Goal: Task Accomplishment & Management: Manage account settings

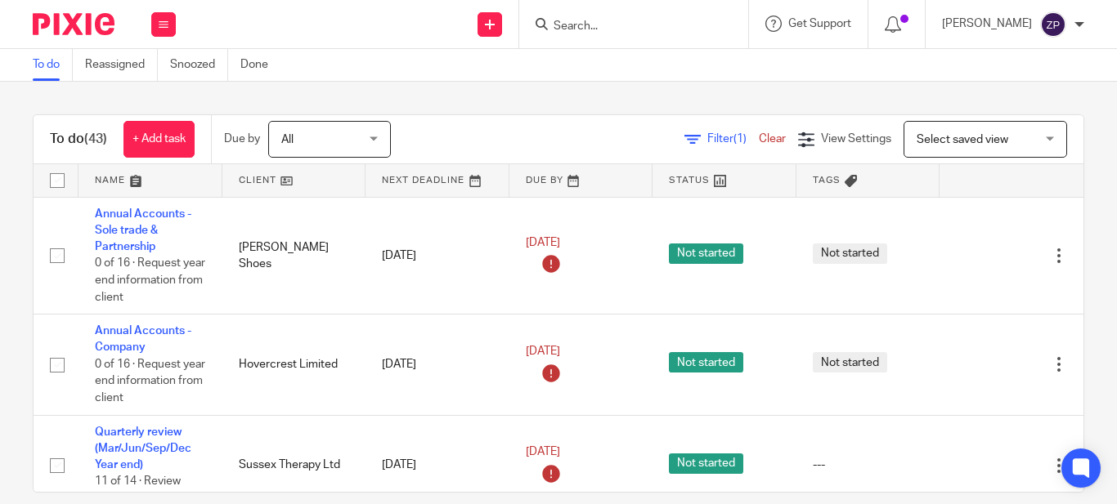
scroll to position [1599, 0]
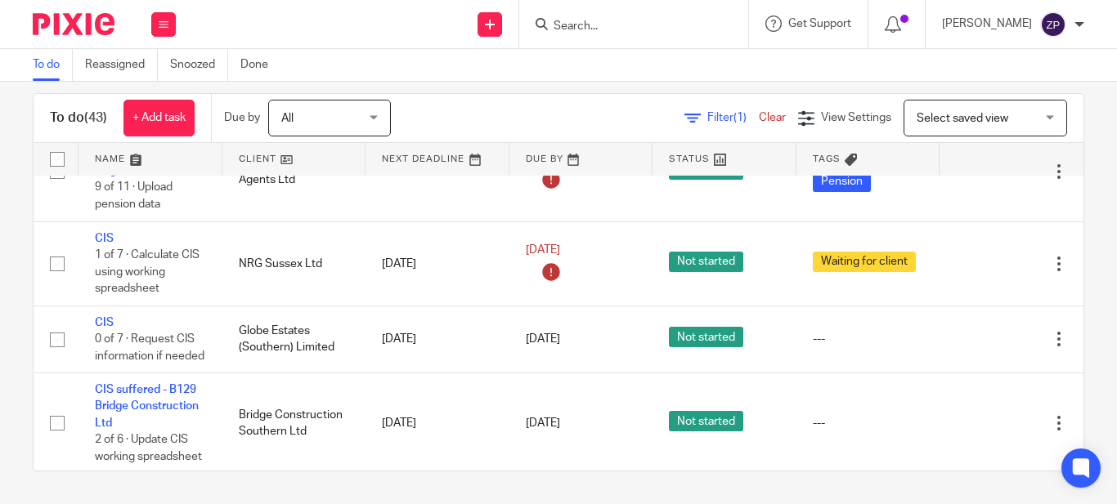
click at [650, 38] on div at bounding box center [633, 24] width 229 height 48
click at [619, 27] on input "Search" at bounding box center [625, 27] width 147 height 15
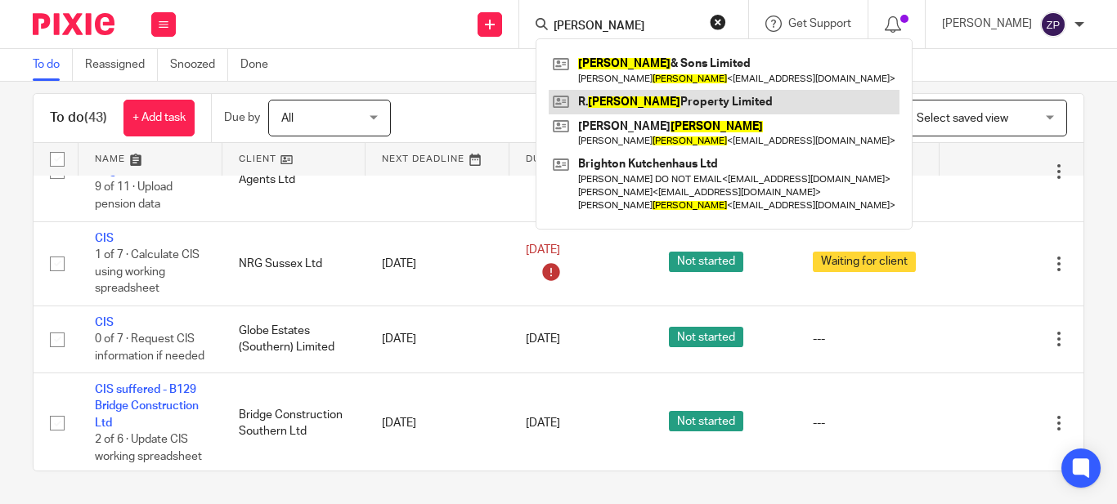
type input "newman"
click at [689, 100] on link at bounding box center [724, 102] width 351 height 25
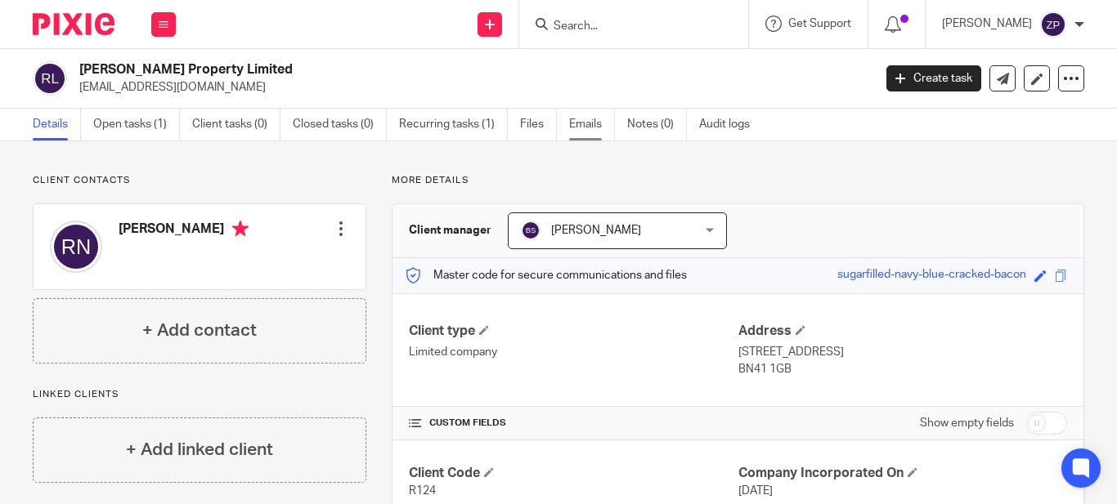
click at [592, 116] on link "Emails" at bounding box center [592, 125] width 46 height 32
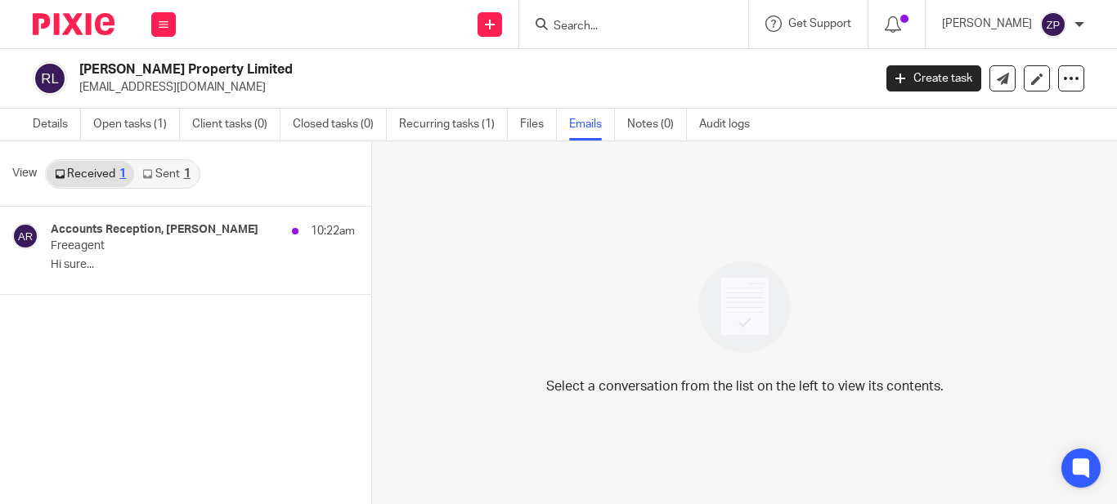
click at [158, 172] on link "Sent 1" at bounding box center [166, 174] width 64 height 26
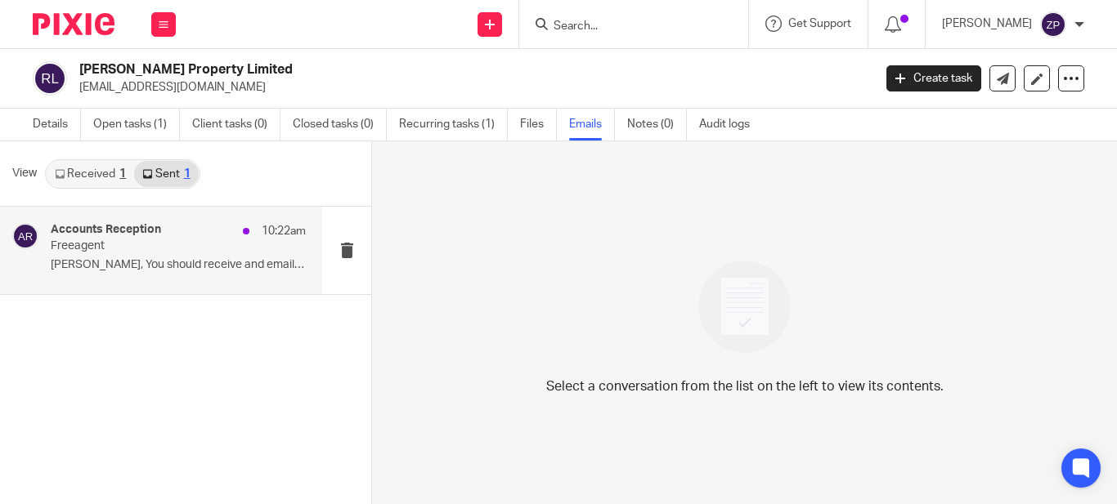
click at [117, 278] on div "Accounts Reception 10:22am Freeagent Raul, You should receive and email invite.…" at bounding box center [178, 250] width 255 height 55
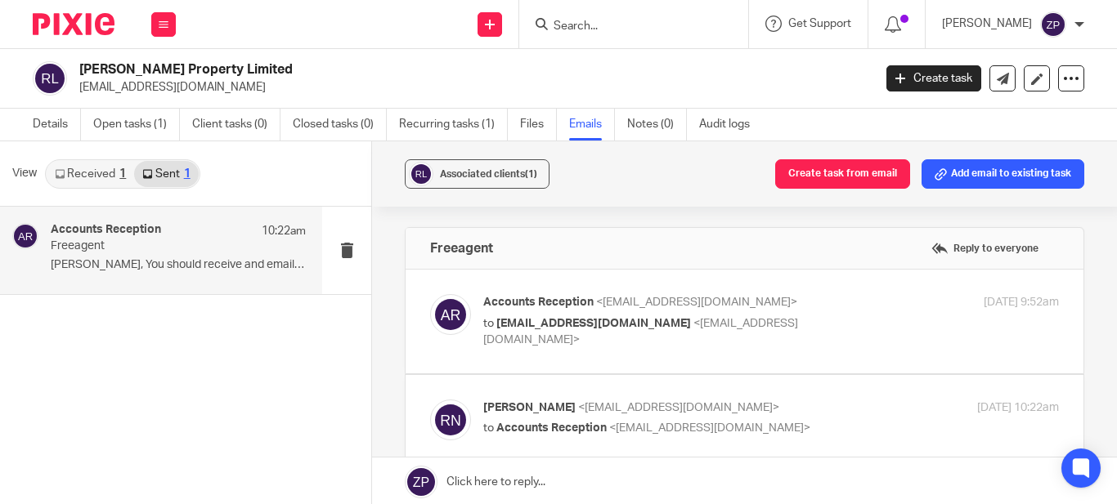
click at [869, 295] on div "14 Oct 2025 9:52am" at bounding box center [963, 302] width 192 height 17
checkbox input "true"
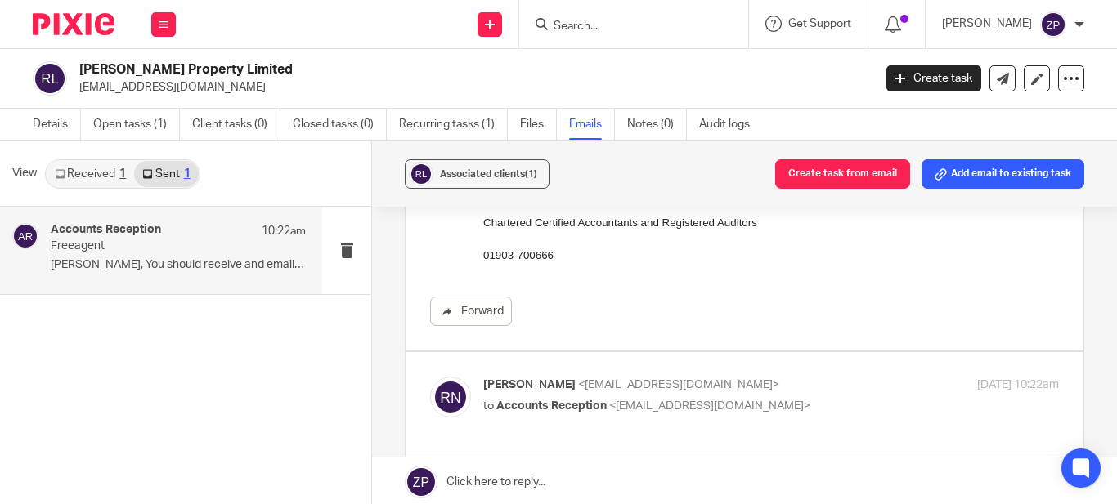
scroll to position [654, 0]
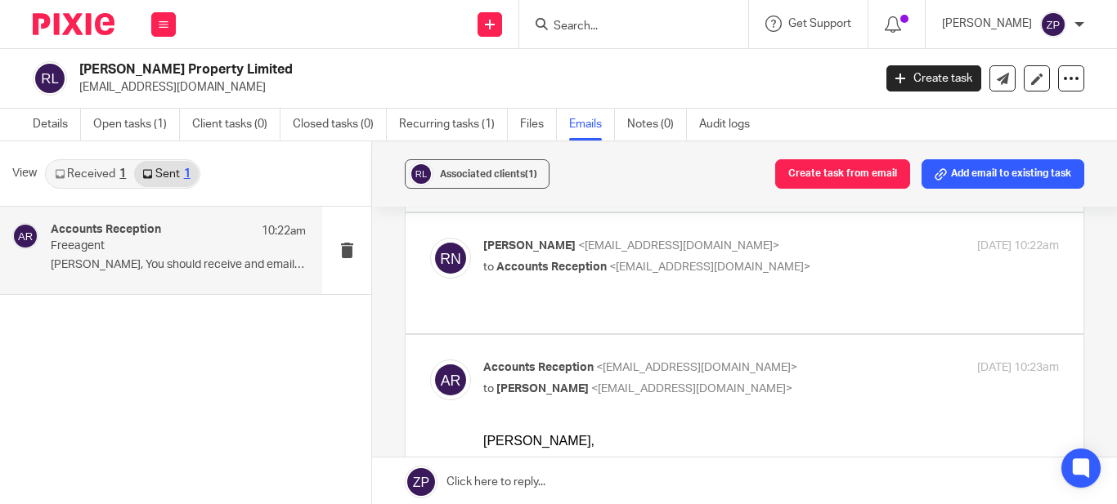
click at [765, 234] on label at bounding box center [745, 273] width 678 height 120
click at [430, 237] on input "checkbox" at bounding box center [429, 237] width 1 height 1
checkbox input "true"
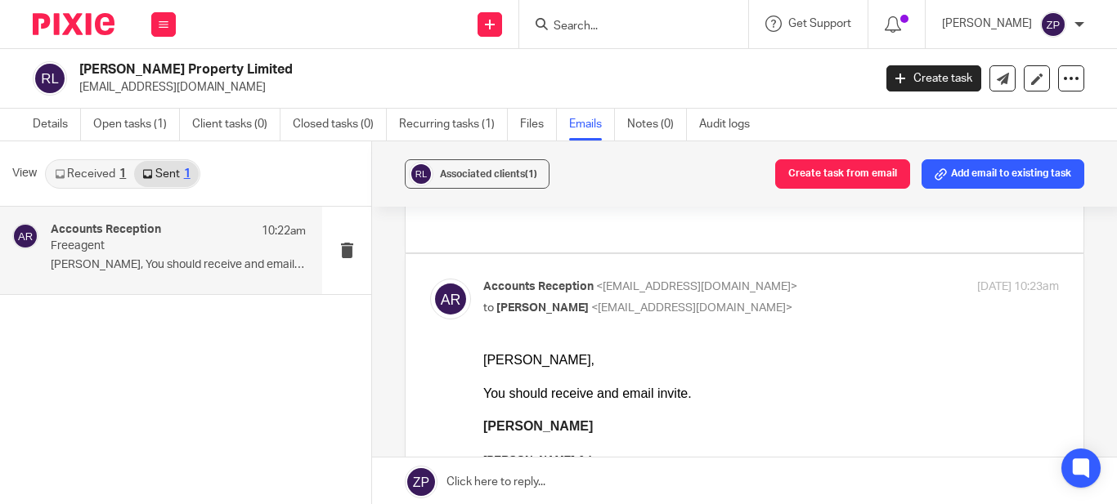
scroll to position [833, 0]
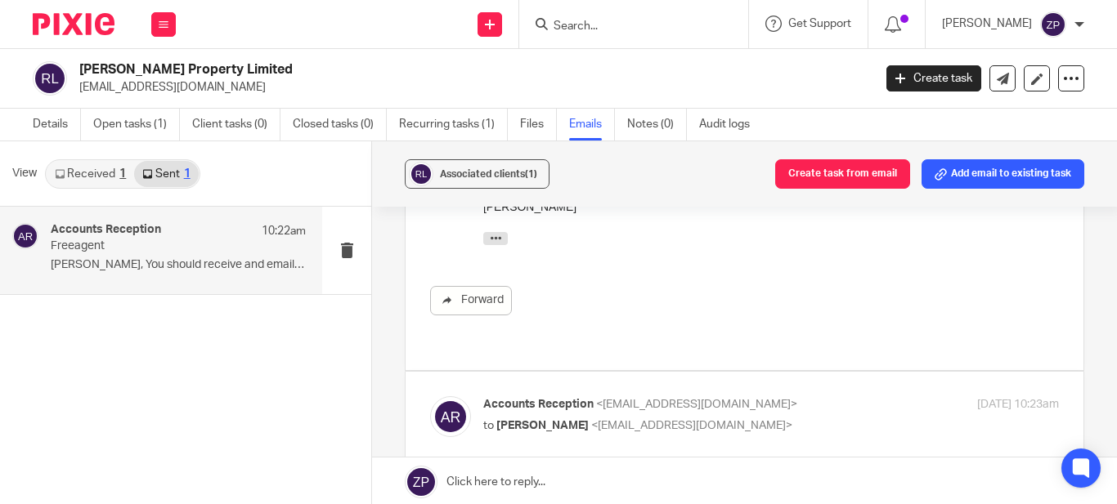
click at [92, 175] on link "Received 1" at bounding box center [90, 174] width 87 height 26
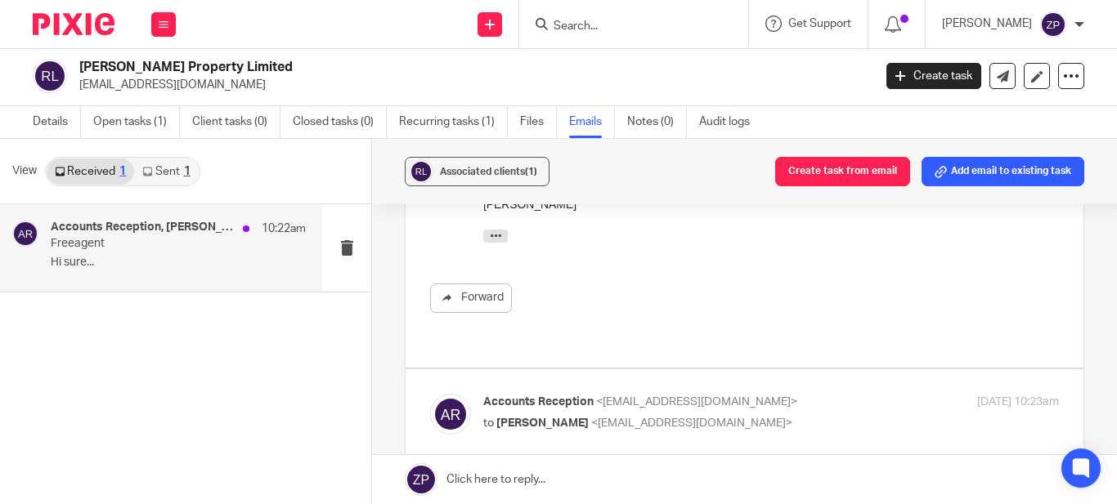
click at [164, 259] on p "Hi sure..." at bounding box center [178, 263] width 255 height 14
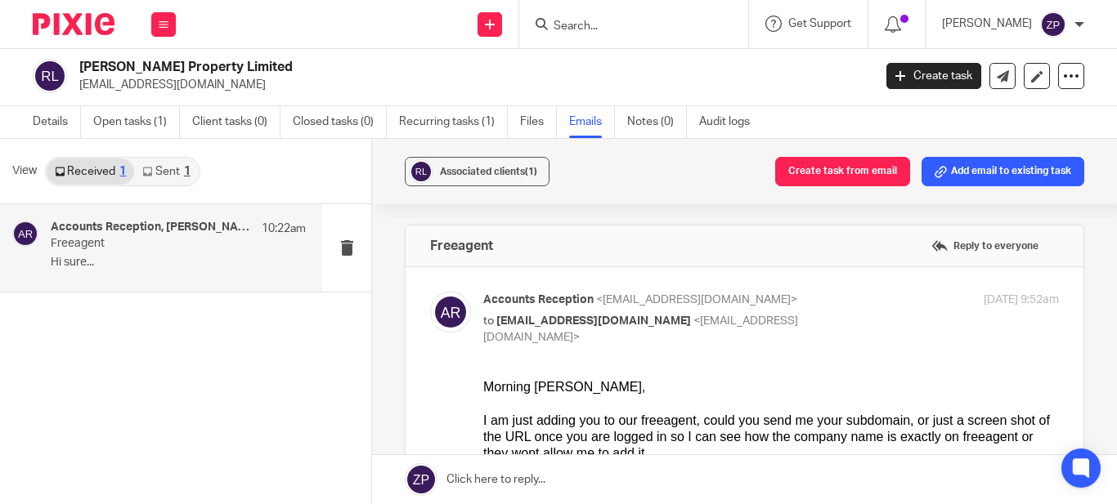
click at [201, 280] on div "Accounts Reception, Raul Newman 10:22am Freeagent Hi sure..." at bounding box center [161, 247] width 322 height 87
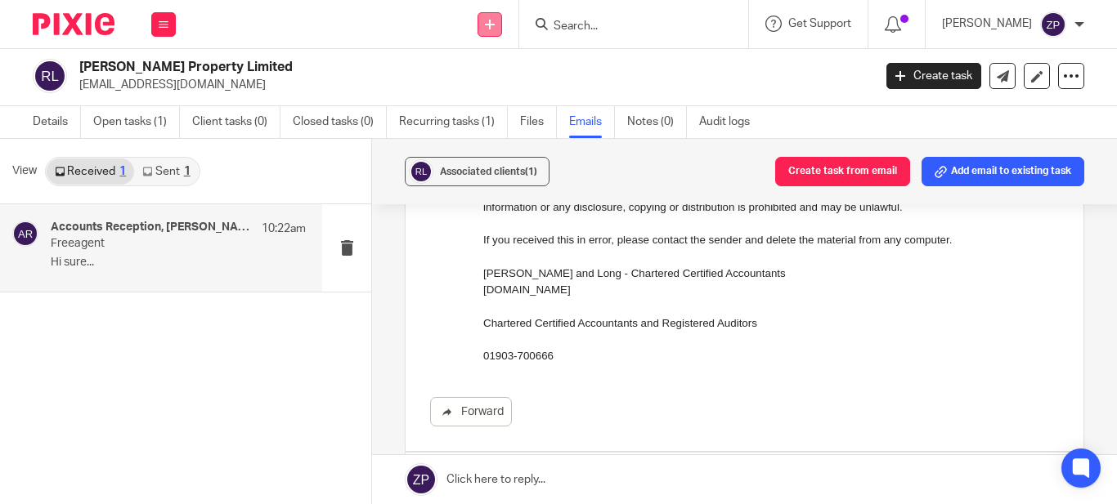
scroll to position [245, 0]
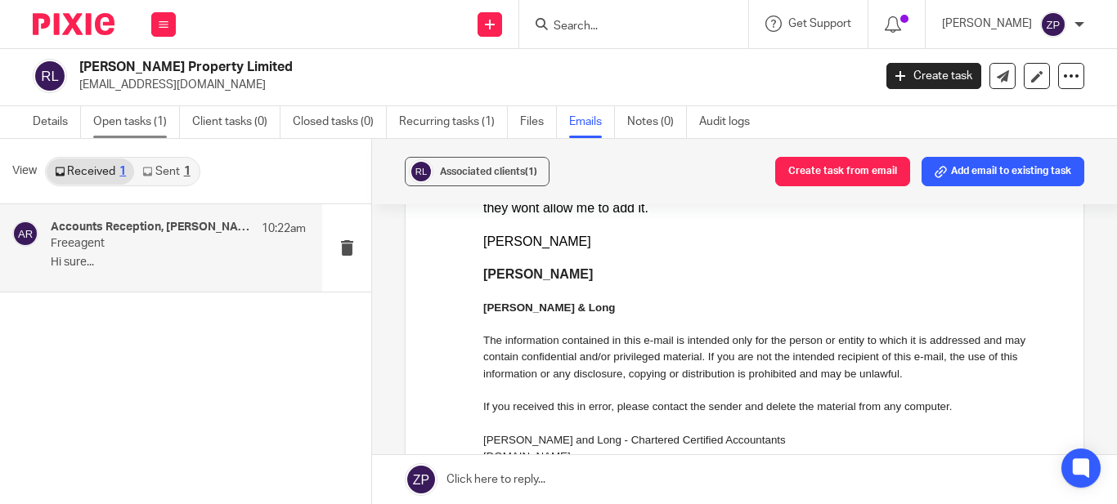
click at [124, 114] on link "Open tasks (1)" at bounding box center [136, 122] width 87 height 32
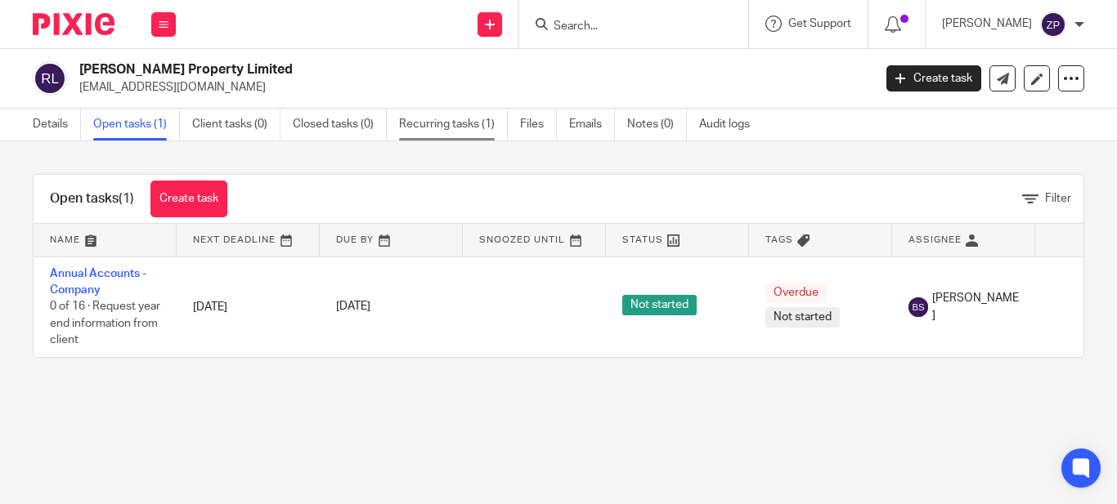
click at [469, 132] on link "Recurring tasks (1)" at bounding box center [453, 125] width 109 height 32
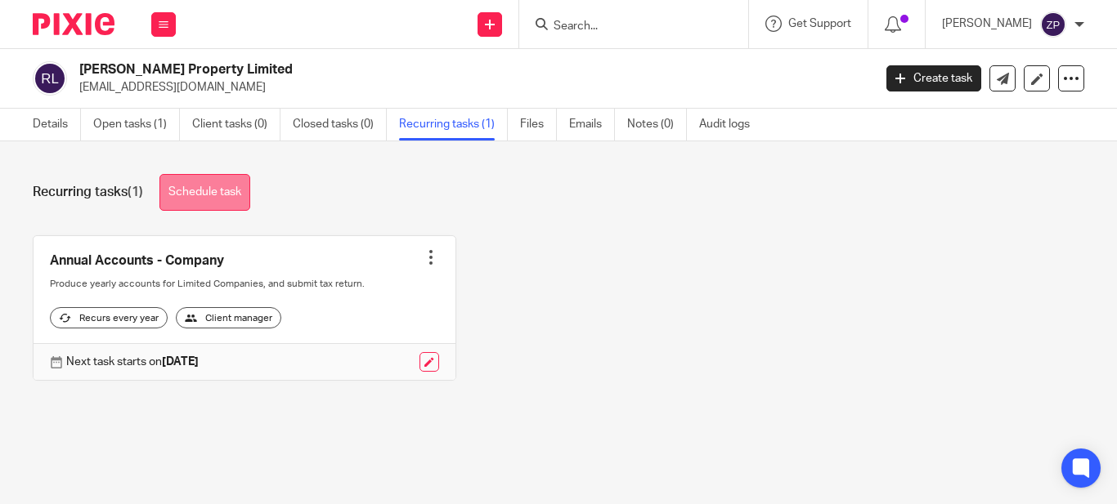
click at [208, 190] on link "Schedule task" at bounding box center [204, 192] width 91 height 37
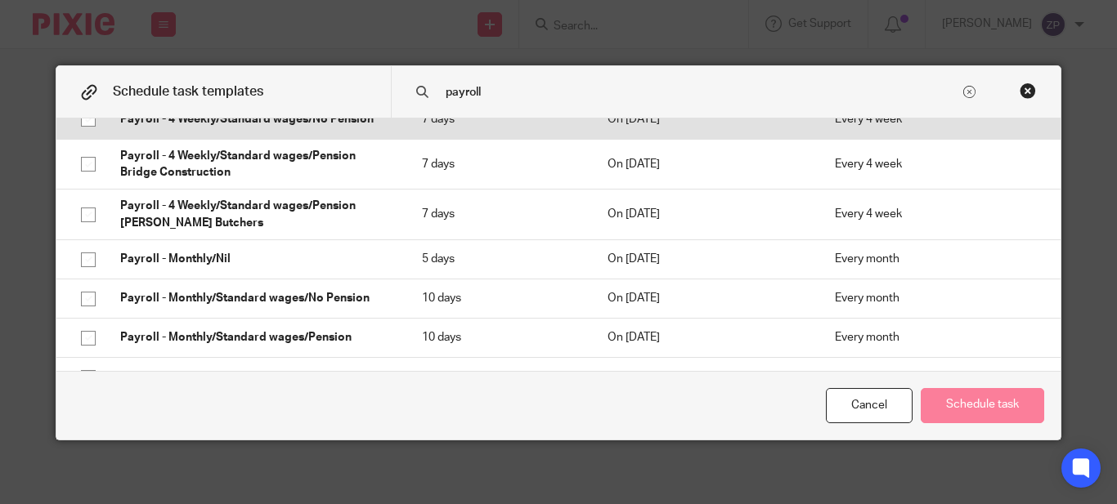
scroll to position [164, 0]
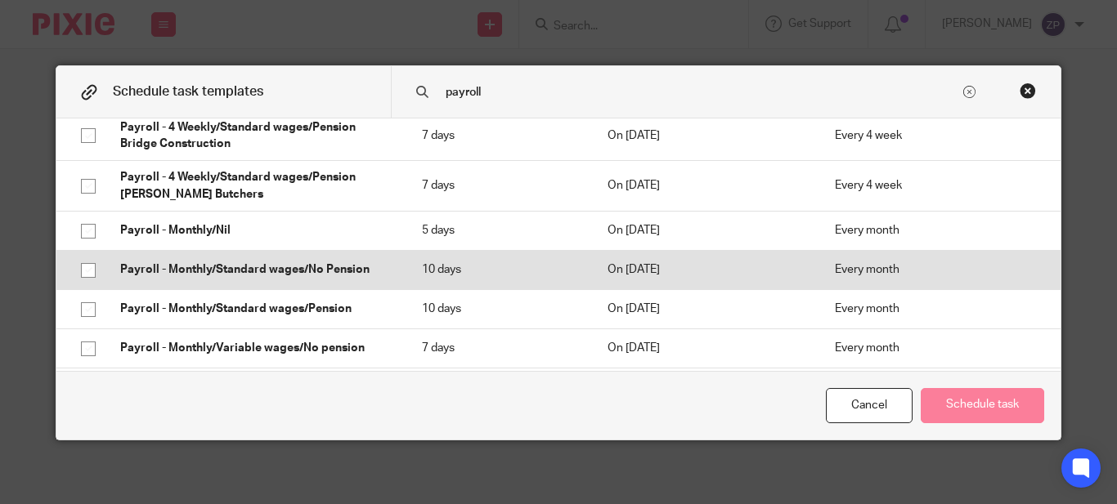
type input "payroll"
click at [210, 276] on p "Payroll - Monthly/Standard wages/No Pension" at bounding box center [254, 270] width 268 height 16
checkbox input "true"
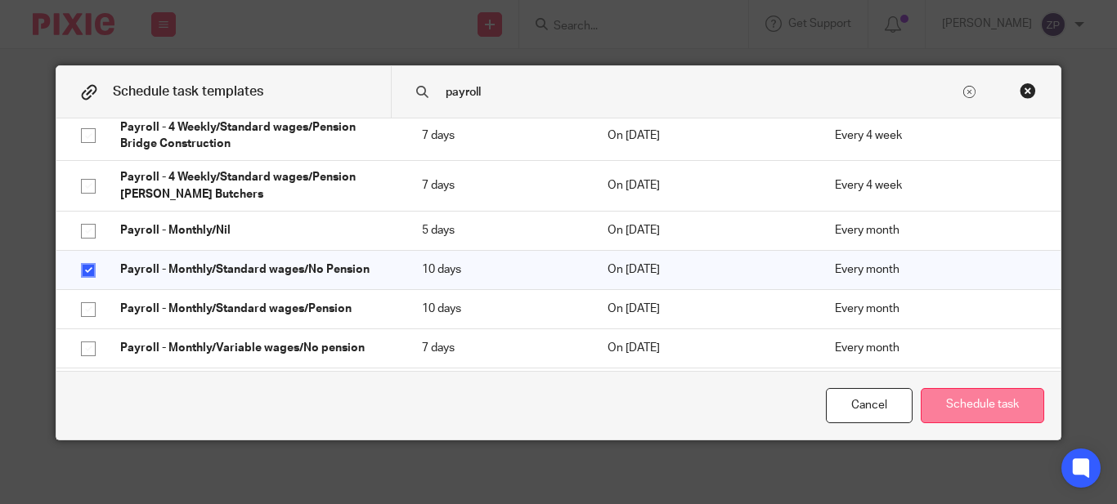
click at [980, 406] on button "Schedule task" at bounding box center [982, 405] width 123 height 35
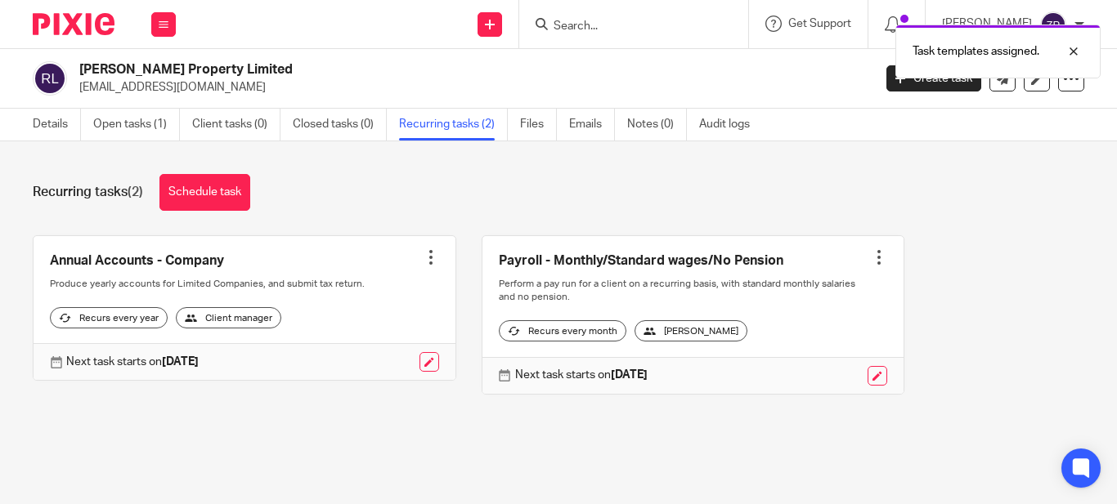
click at [78, 26] on img at bounding box center [74, 24] width 82 height 22
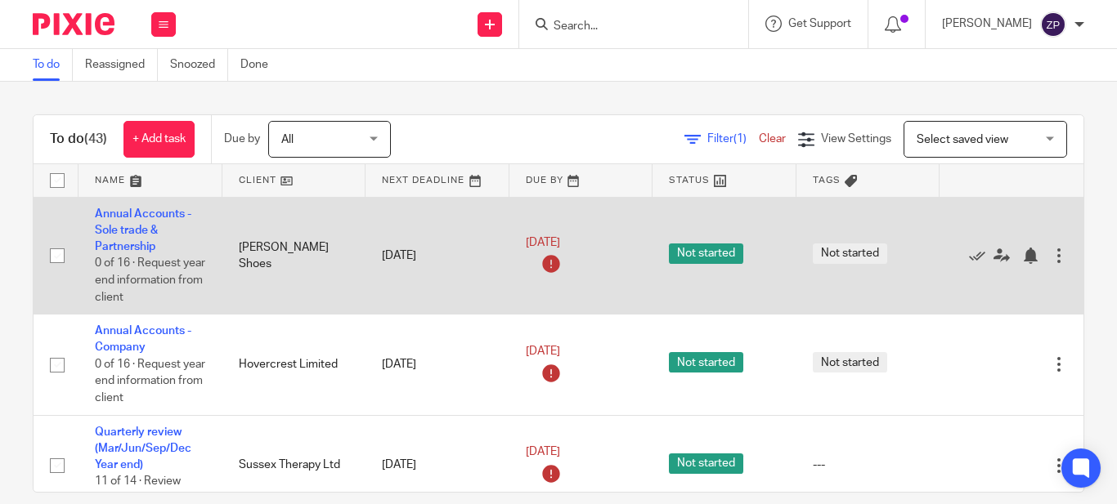
scroll to position [1629, 0]
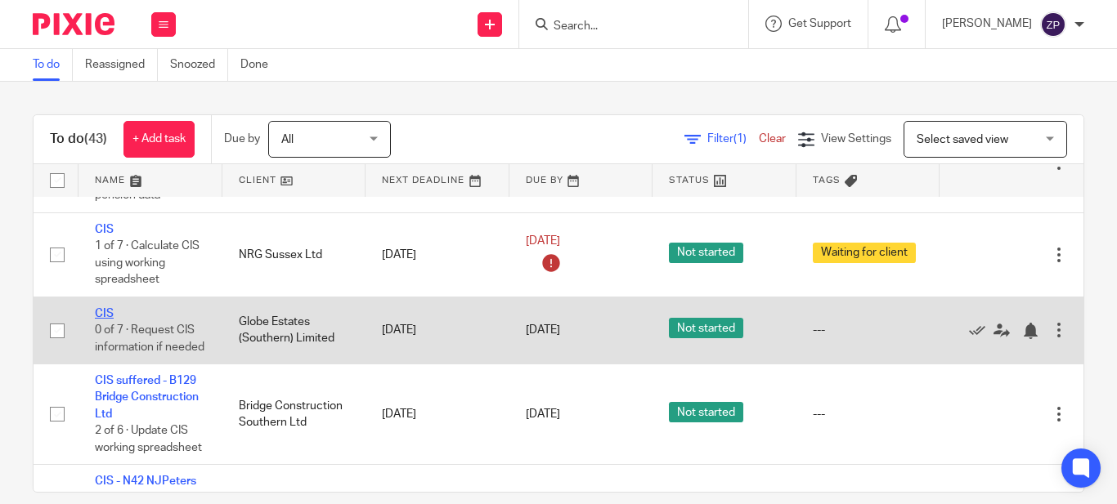
click at [104, 313] on link "CIS" at bounding box center [104, 313] width 19 height 11
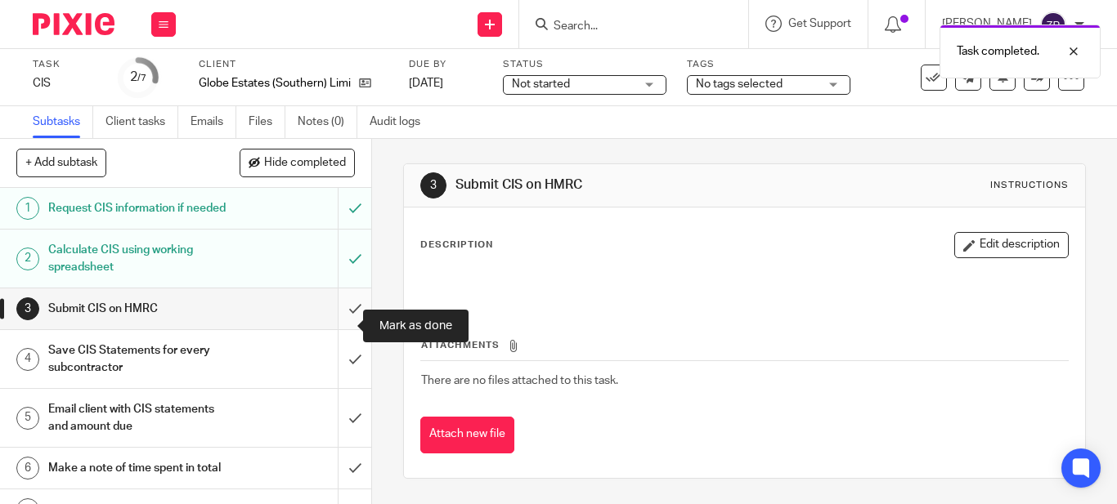
click at [334, 326] on input "submit" at bounding box center [185, 309] width 371 height 41
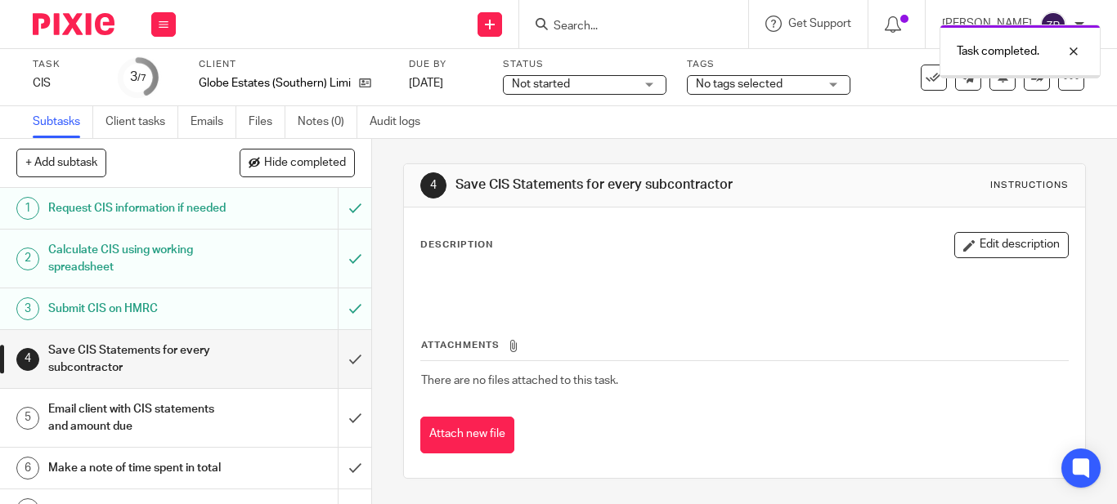
click at [329, 374] on input "submit" at bounding box center [185, 359] width 371 height 58
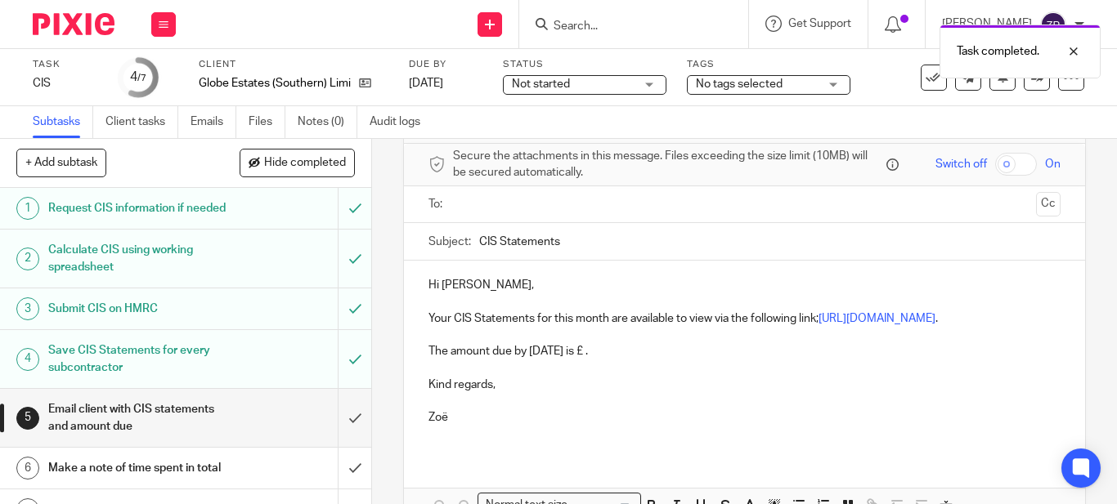
scroll to position [82, 0]
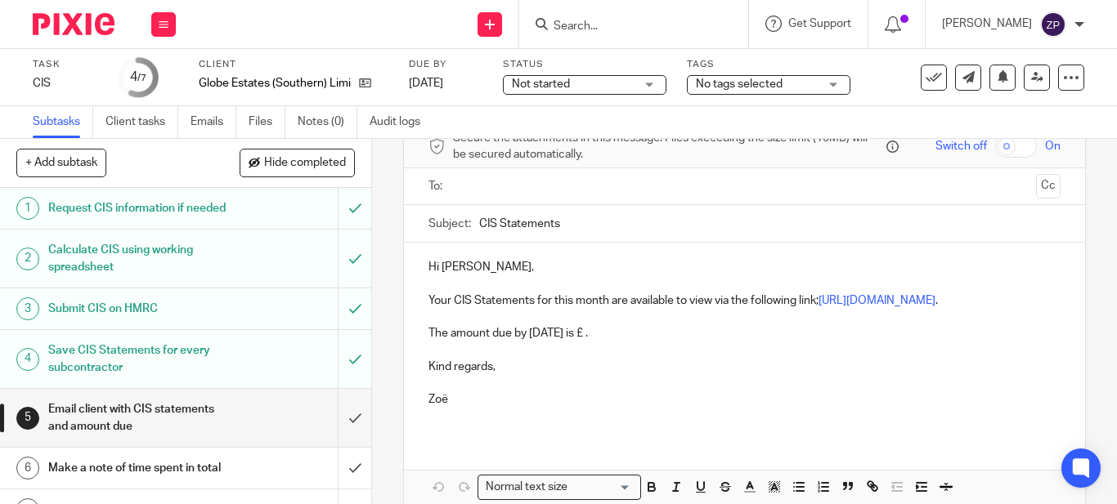
drag, startPoint x: 628, startPoint y: 352, endPoint x: 616, endPoint y: 352, distance: 11.5
click at [616, 342] on p "The amount due by 22nd October is £ ." at bounding box center [744, 333] width 632 height 16
click at [554, 342] on p "The amount due by 22nd October is £542.80." at bounding box center [744, 333] width 632 height 16
drag, startPoint x: 607, startPoint y: 302, endPoint x: 679, endPoint y: 306, distance: 72.9
click at [607, 302] on p "Your CIS Statements for this month are available to view via the following link…" at bounding box center [744, 301] width 632 height 16
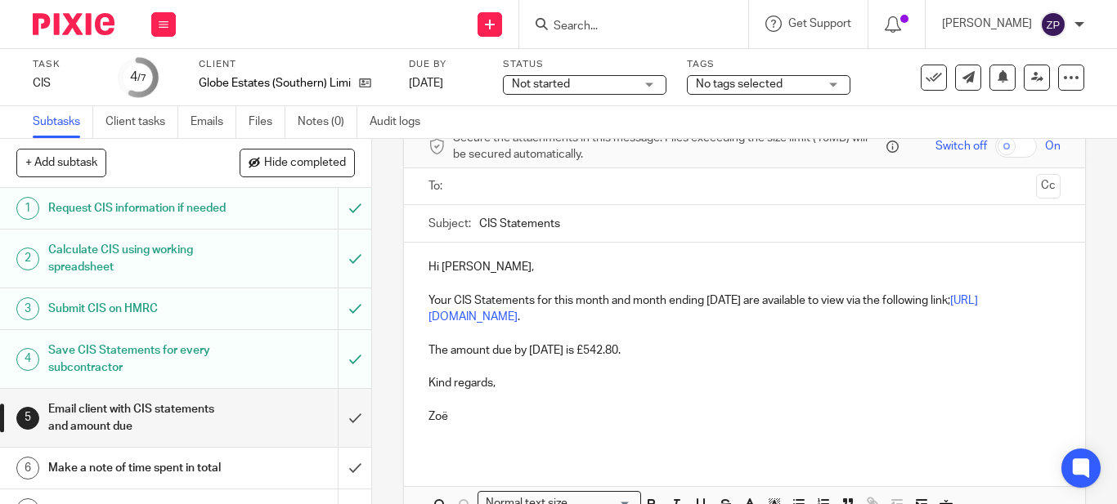
click at [482, 184] on input "text" at bounding box center [744, 186] width 570 height 19
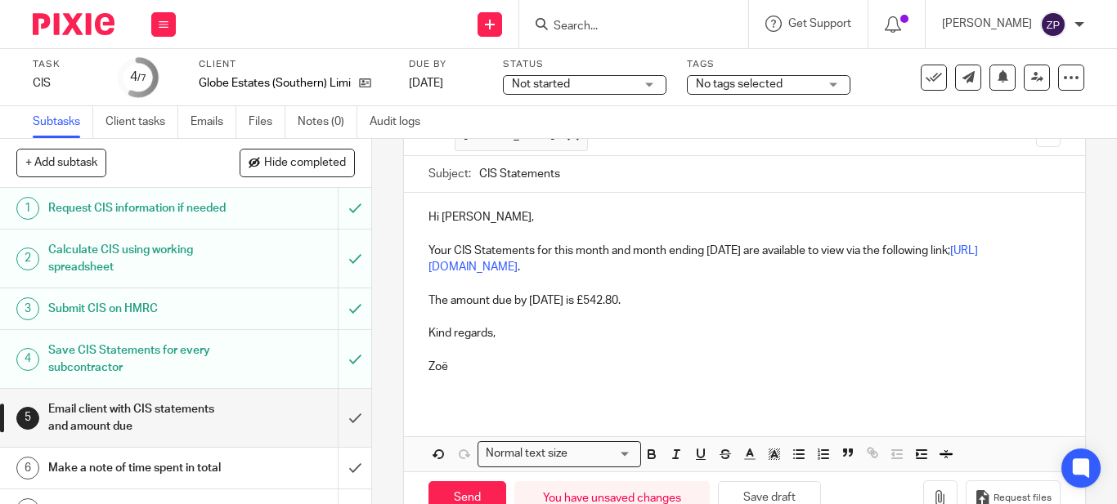
scroll to position [164, 0]
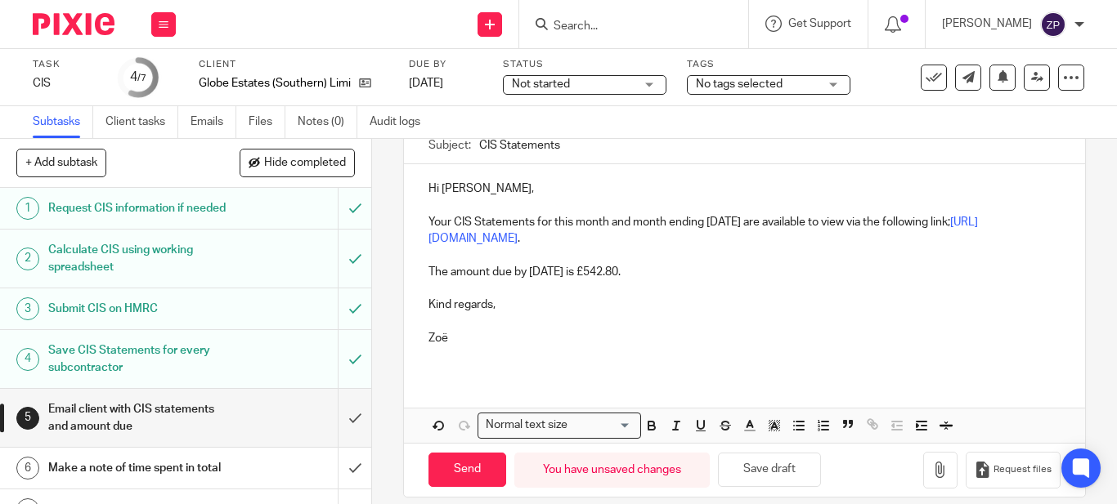
click at [643, 406] on div "Hi Tony, Your CIS Statements for this month and month ending 5th August are ava…" at bounding box center [744, 303] width 681 height 278
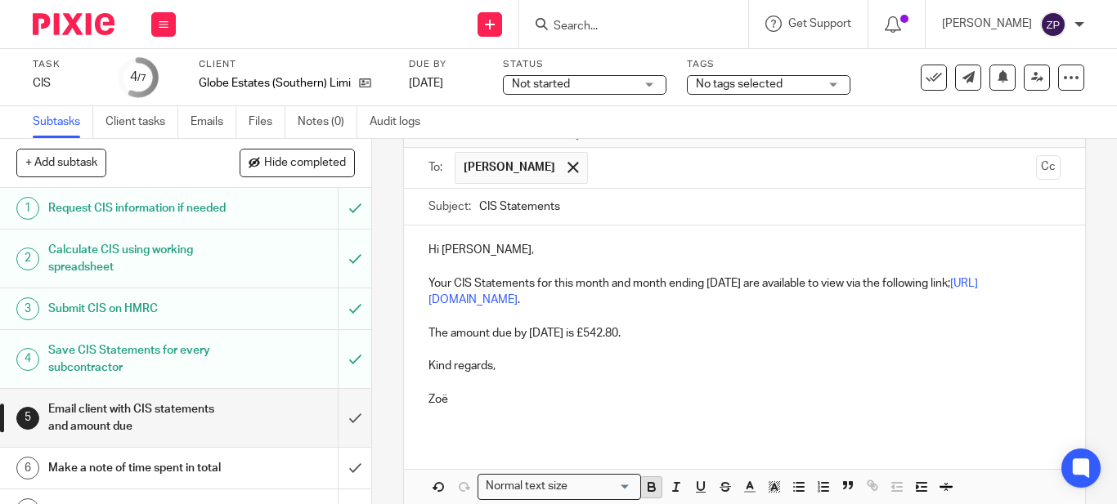
scroll to position [181, 0]
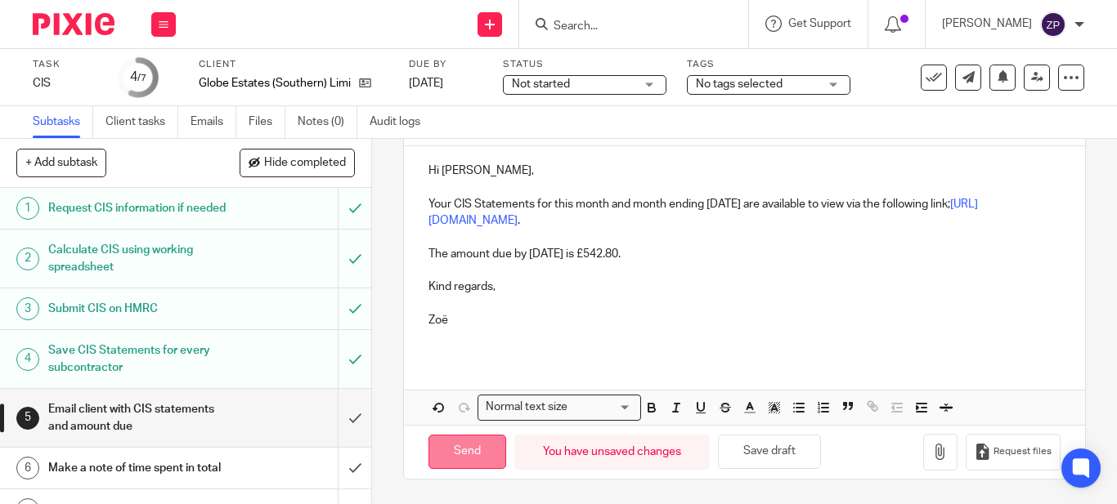
click at [475, 437] on input "Send" at bounding box center [467, 452] width 78 height 35
type input "Sent"
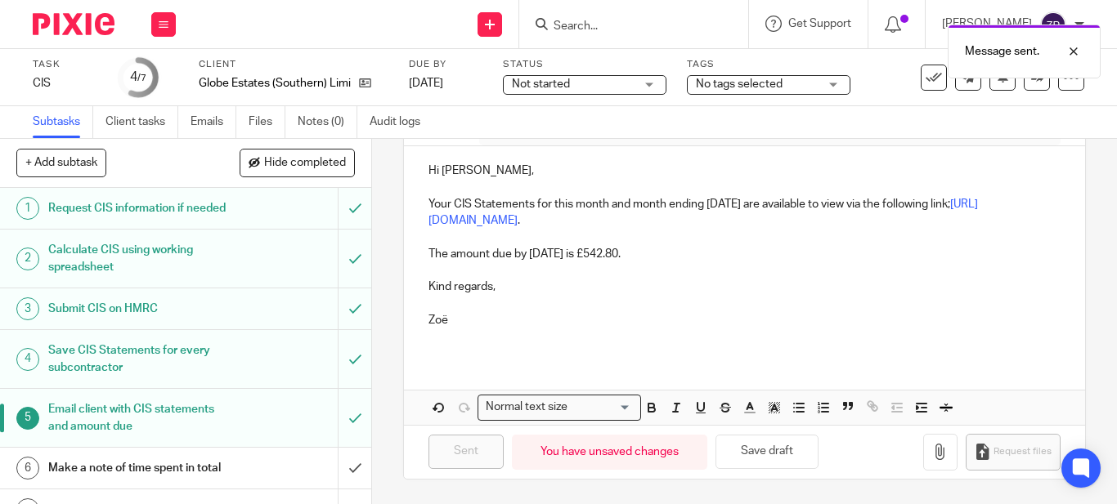
scroll to position [60, 0]
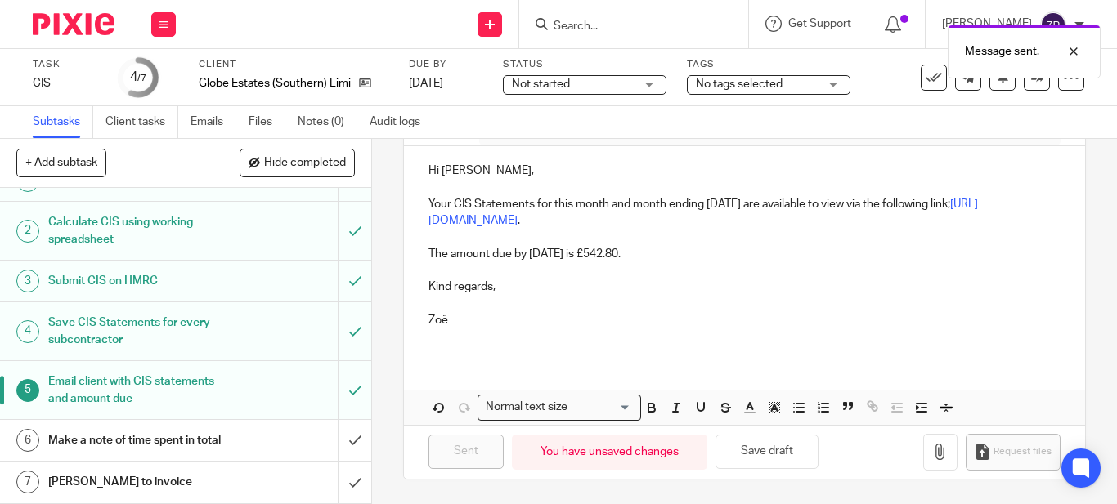
click at [150, 441] on h1 "Make a note of time spent in total" at bounding box center [139, 440] width 182 height 25
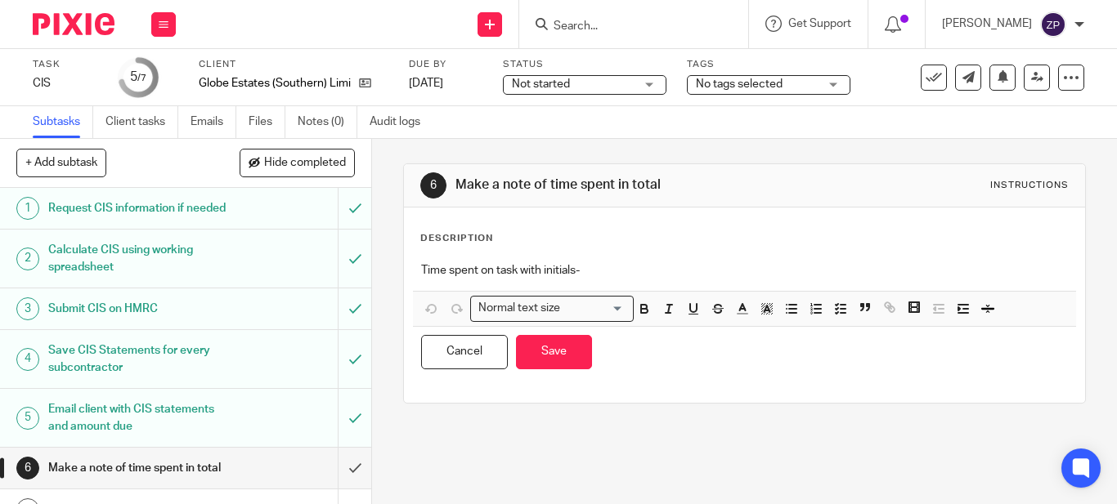
click at [608, 265] on p "Time spent on task with initials-" at bounding box center [744, 270] width 647 height 16
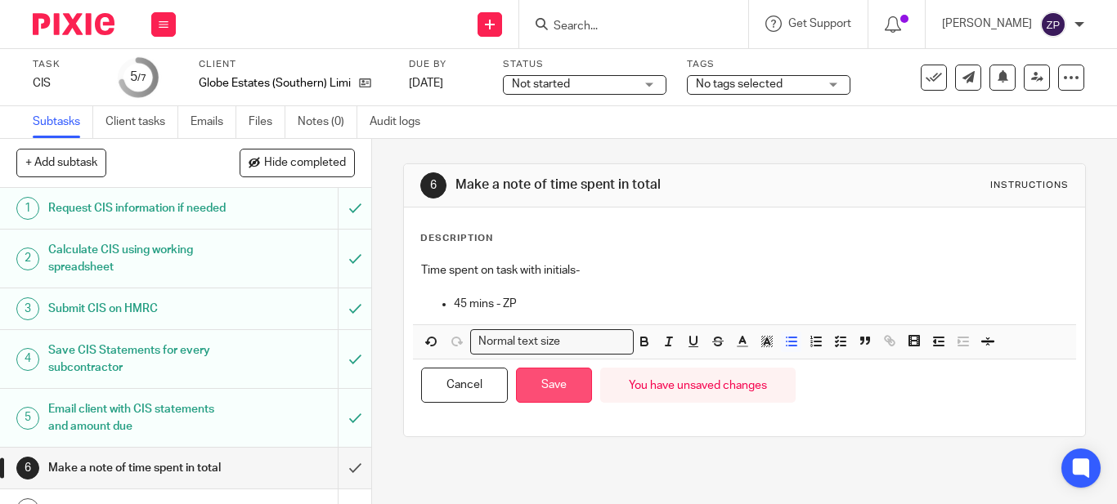
click at [551, 389] on button "Save" at bounding box center [554, 385] width 76 height 35
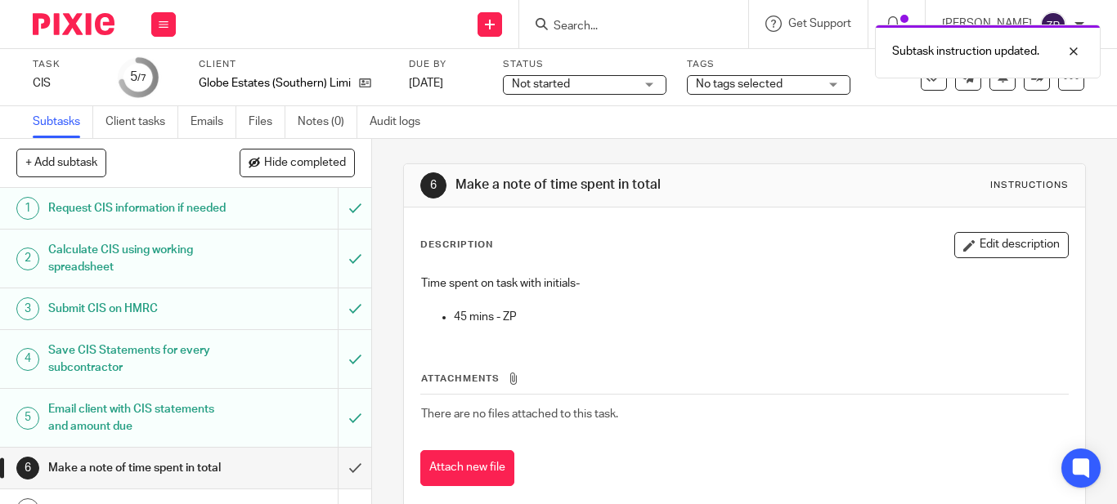
scroll to position [60, 0]
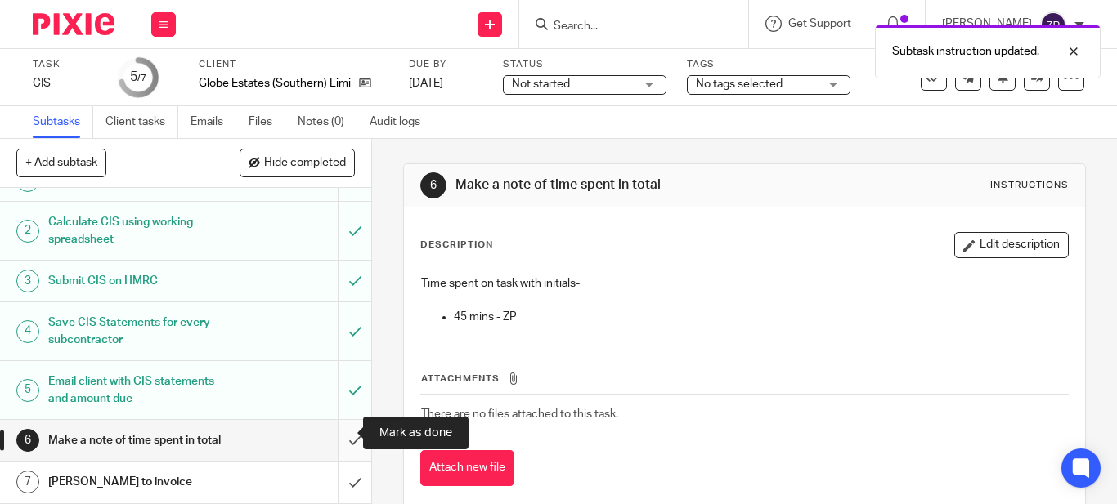
click at [336, 433] on input "submit" at bounding box center [185, 440] width 371 height 41
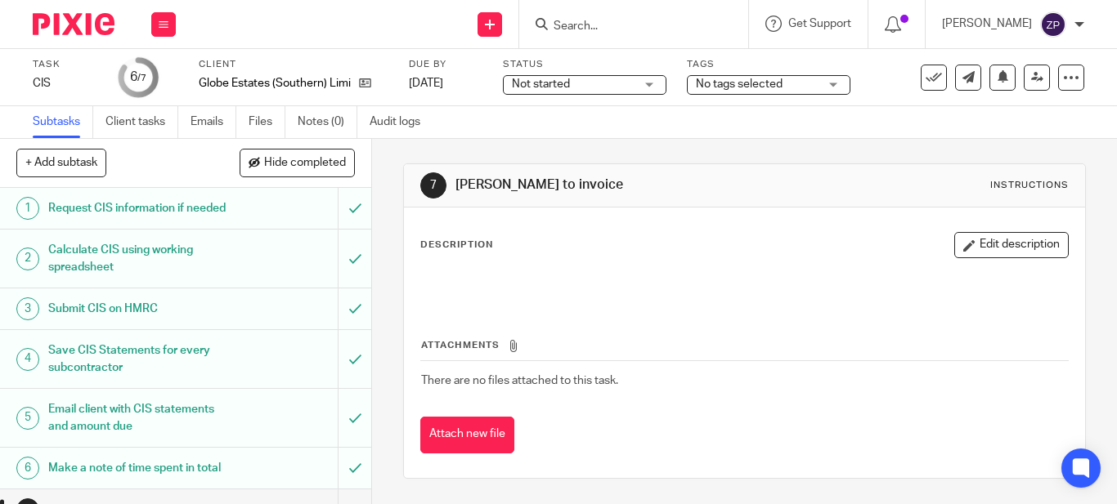
click at [738, 91] on span "No tags selected" at bounding box center [757, 84] width 123 height 17
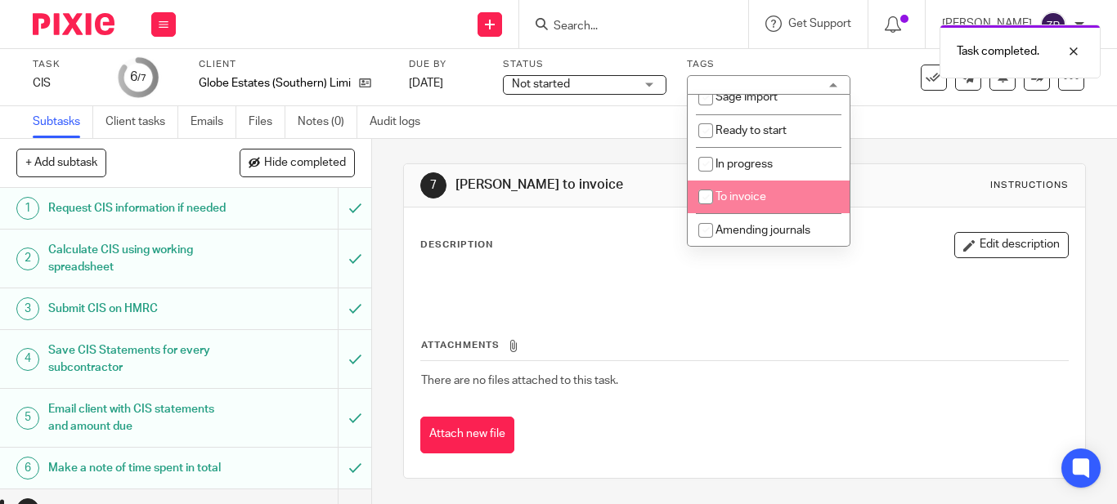
scroll to position [280, 0]
click at [753, 186] on li "To invoice" at bounding box center [769, 197] width 162 height 34
checkbox input "true"
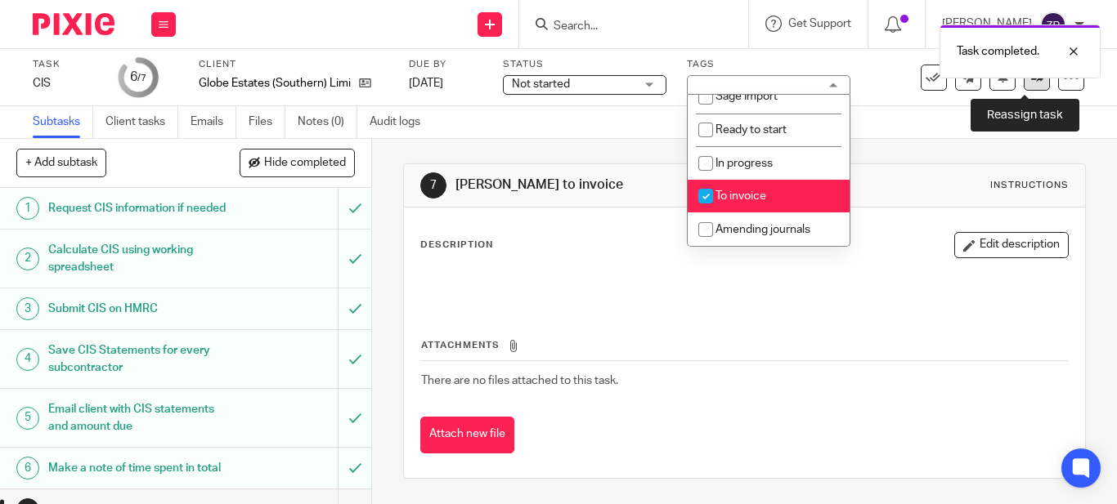
click at [1028, 84] on link at bounding box center [1037, 78] width 26 height 26
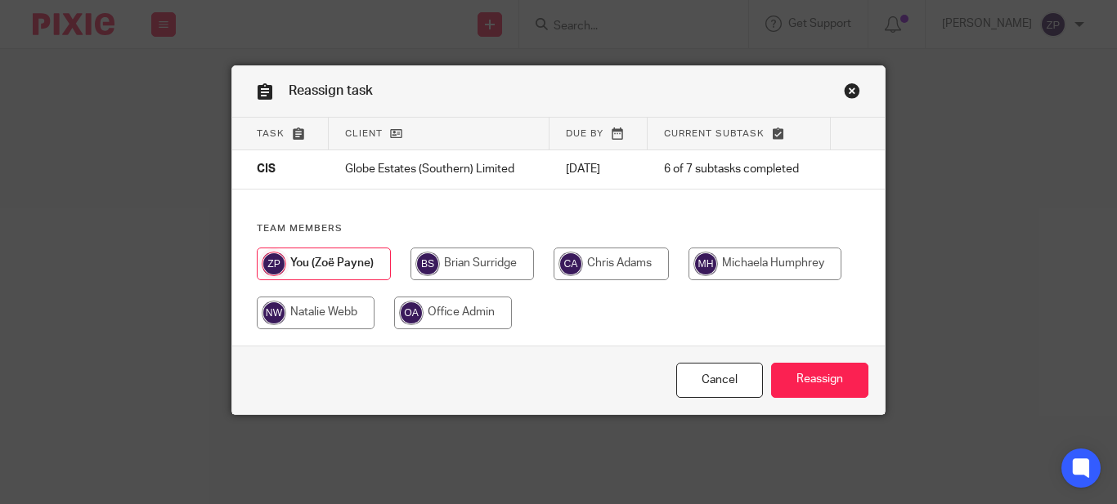
click at [486, 259] on input "radio" at bounding box center [471, 264] width 123 height 33
radio input "true"
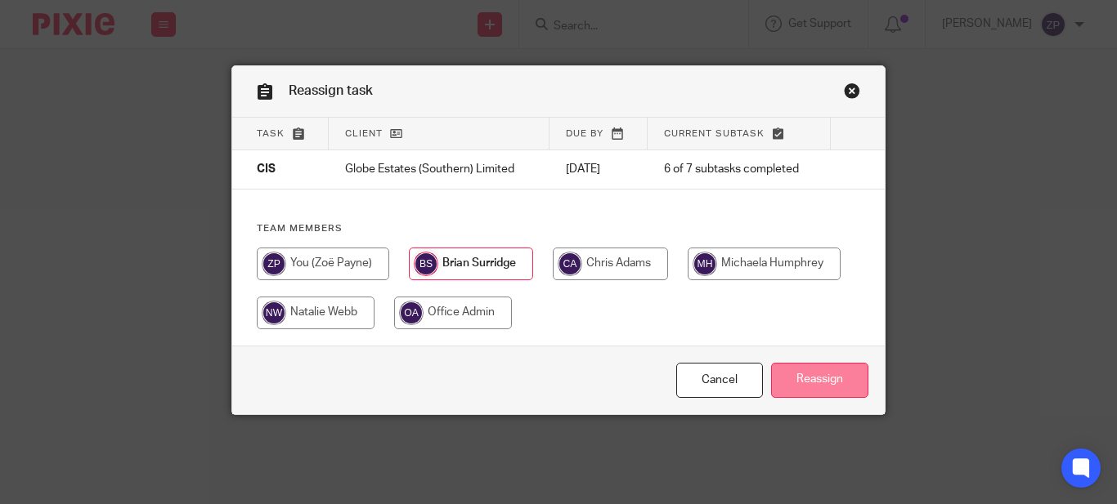
click at [845, 374] on input "Reassign" at bounding box center [819, 380] width 97 height 35
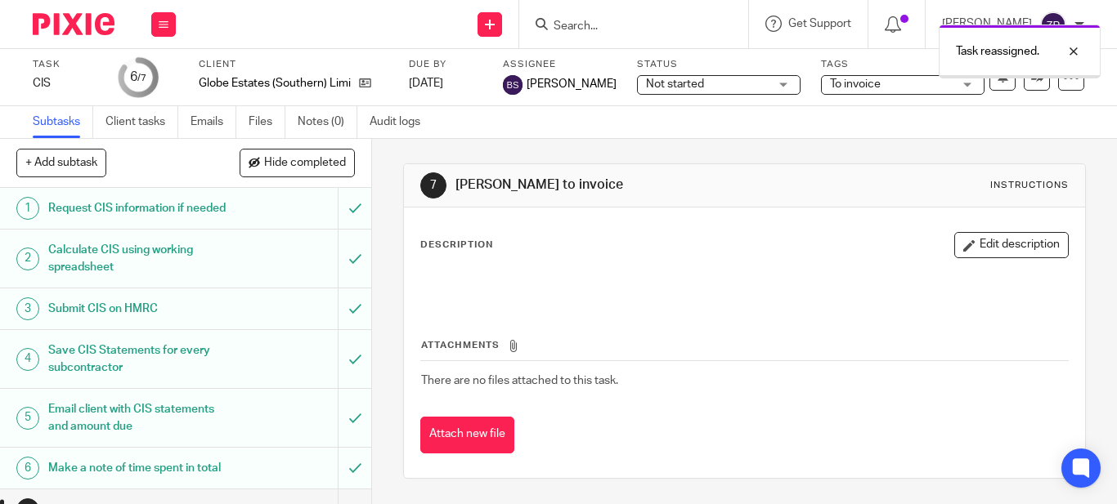
scroll to position [60, 0]
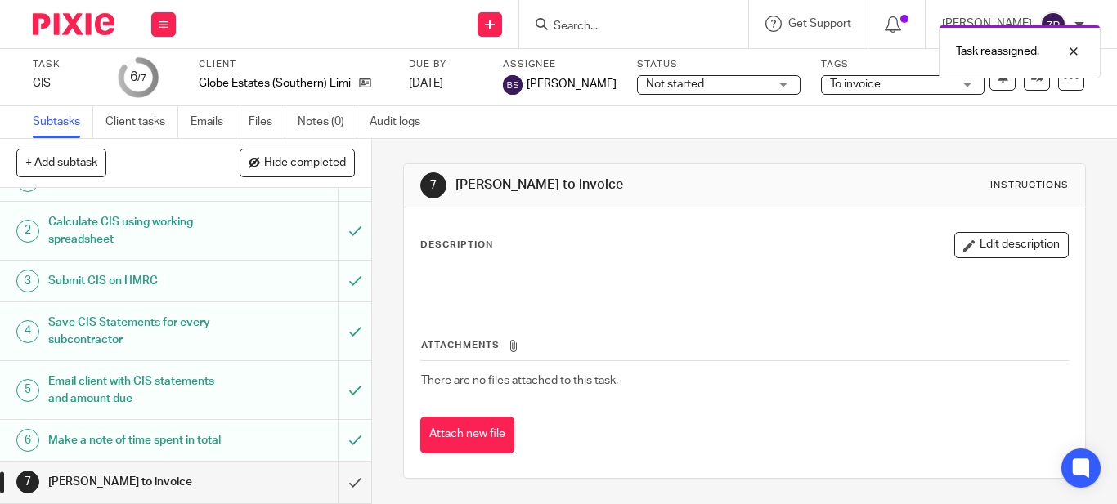
click at [52, 29] on img at bounding box center [74, 24] width 82 height 22
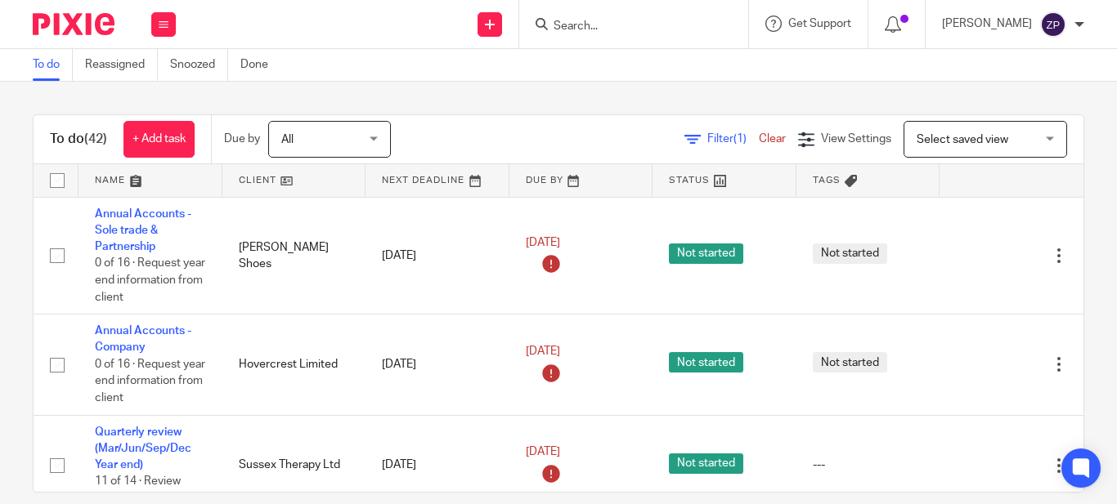
click at [672, 37] on div at bounding box center [633, 24] width 229 height 48
click at [656, 25] on input "Search" at bounding box center [625, 27] width 147 height 15
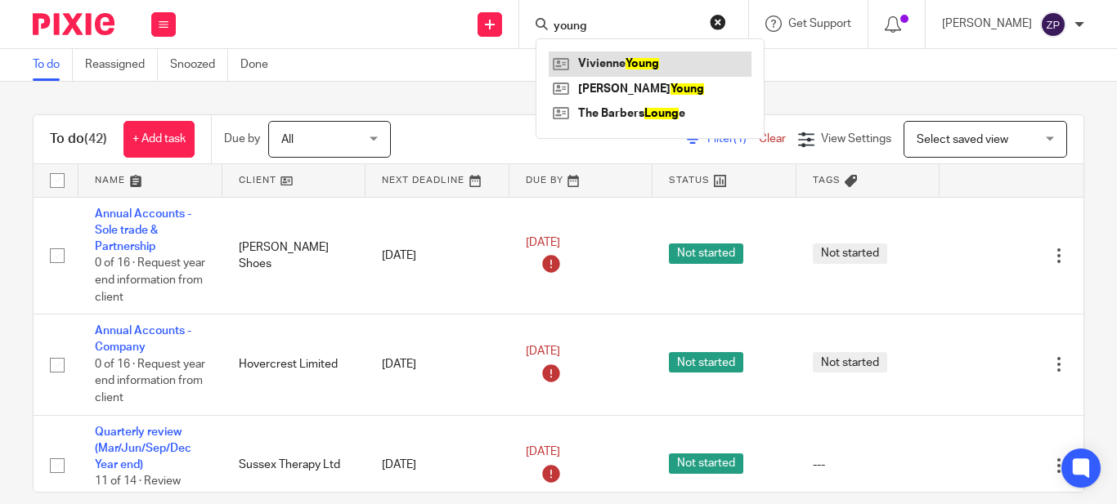
type input "young"
click at [665, 59] on link at bounding box center [650, 64] width 203 height 25
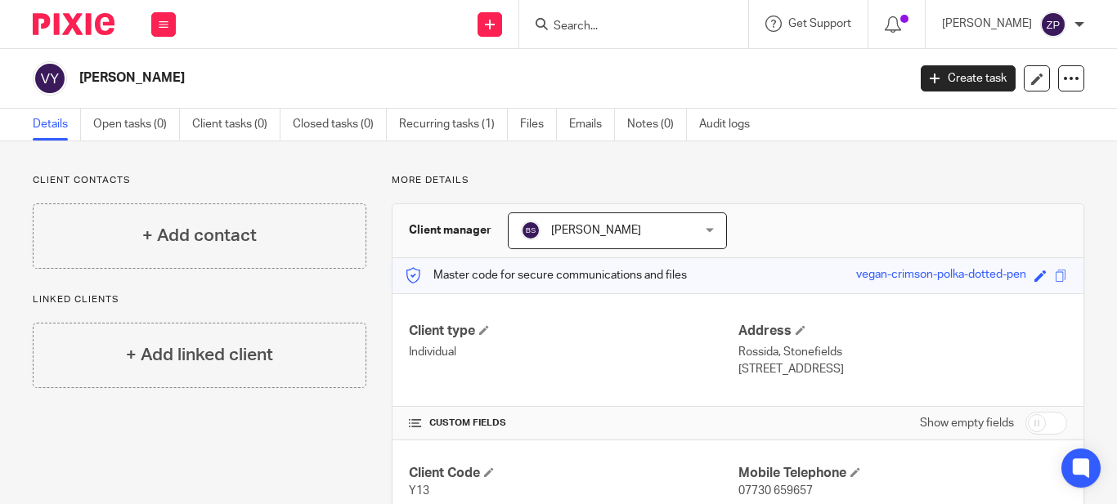
click at [625, 17] on form at bounding box center [639, 24] width 174 height 20
click at [625, 32] on input "Search" at bounding box center [625, 27] width 147 height 15
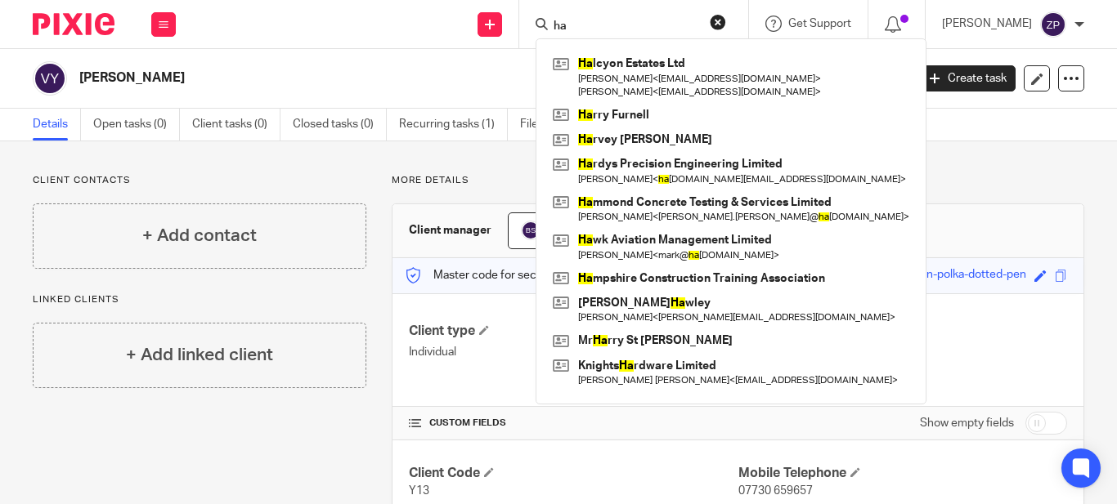
type input "h"
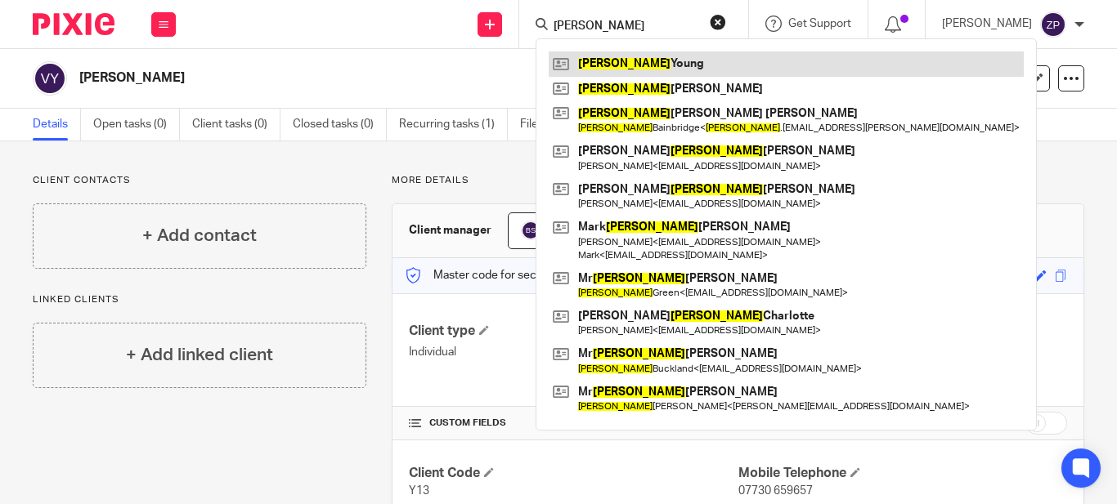
type input "james"
click at [639, 70] on link at bounding box center [786, 64] width 475 height 25
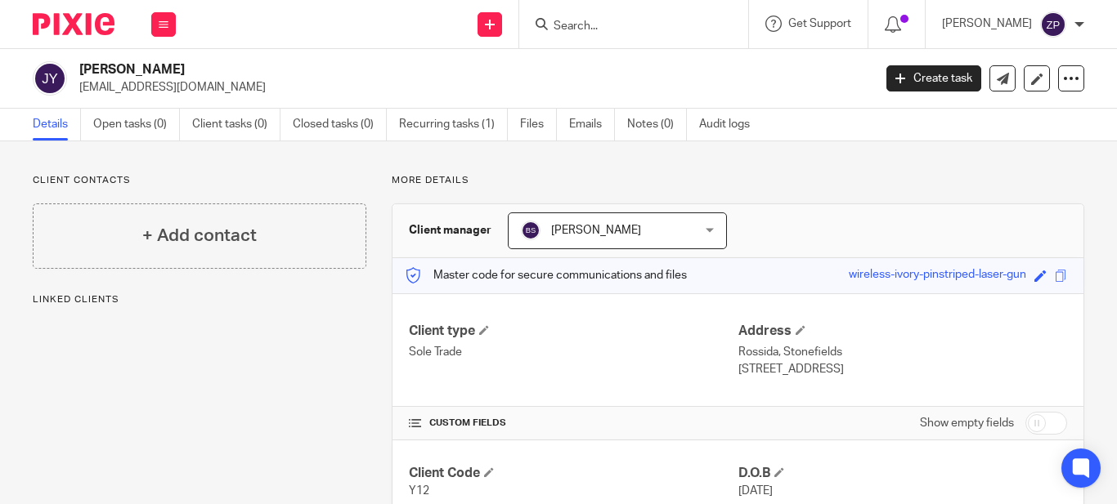
click at [82, 80] on p "[EMAIL_ADDRESS][DOMAIN_NAME]" at bounding box center [470, 87] width 782 height 16
click at [119, 123] on link "Open tasks (0)" at bounding box center [136, 125] width 87 height 32
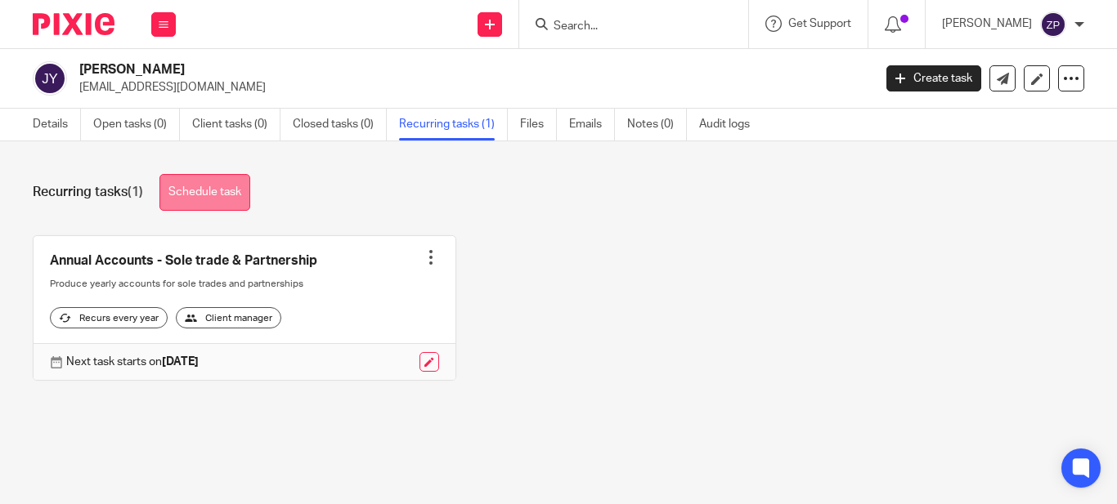
click at [199, 187] on link "Schedule task" at bounding box center [204, 192] width 91 height 37
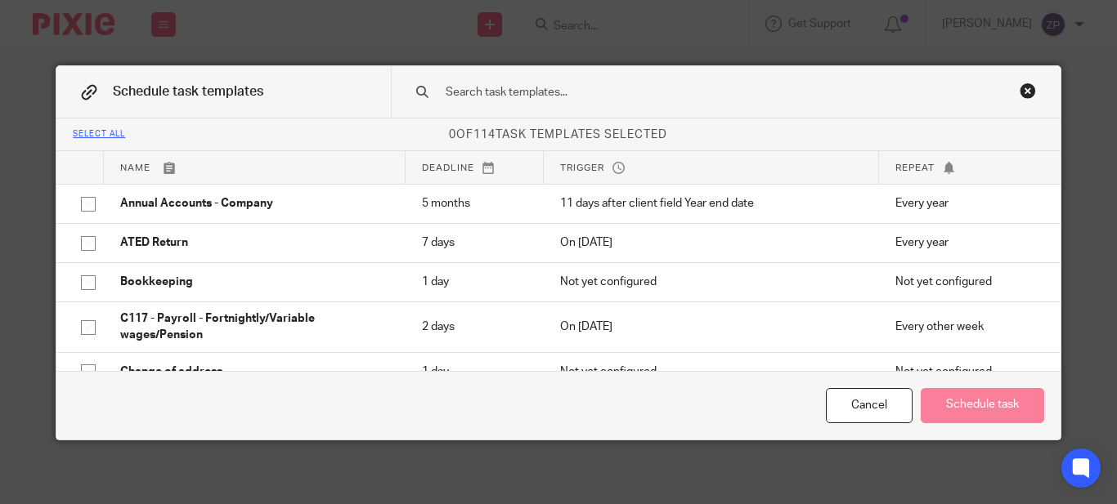
click at [517, 96] on input "text" at bounding box center [702, 92] width 516 height 18
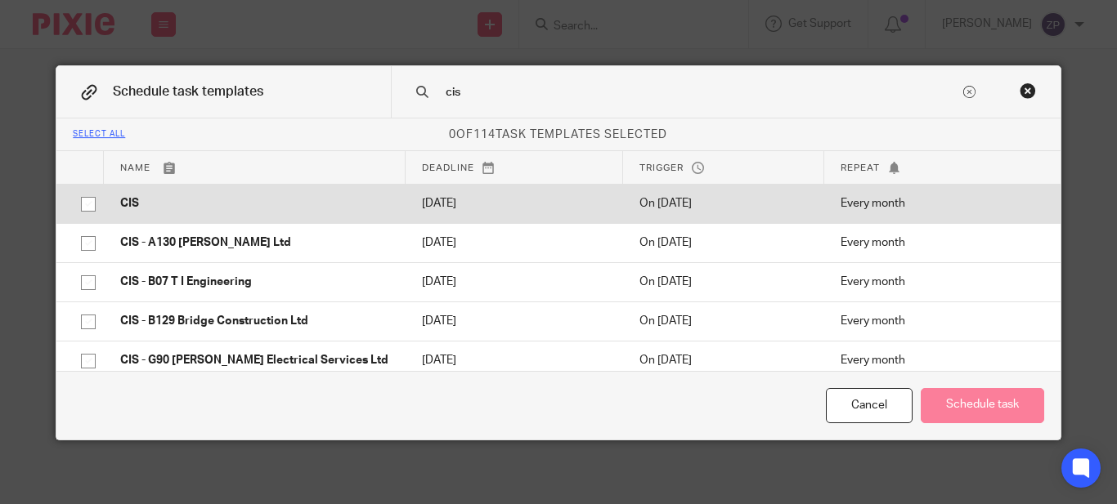
type input "cis"
click at [211, 212] on p "CIS" at bounding box center [254, 203] width 268 height 16
checkbox input "true"
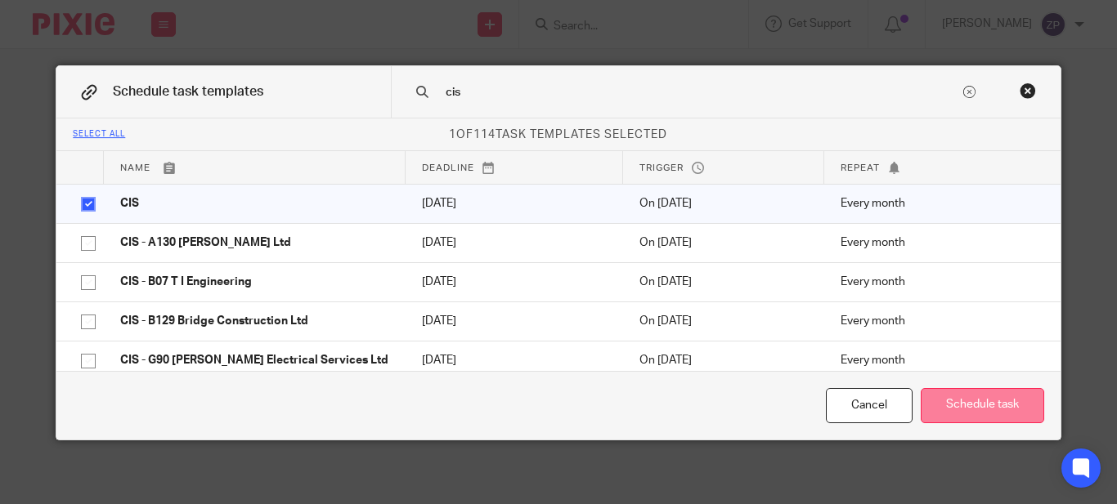
click at [989, 397] on button "Schedule task" at bounding box center [982, 405] width 123 height 35
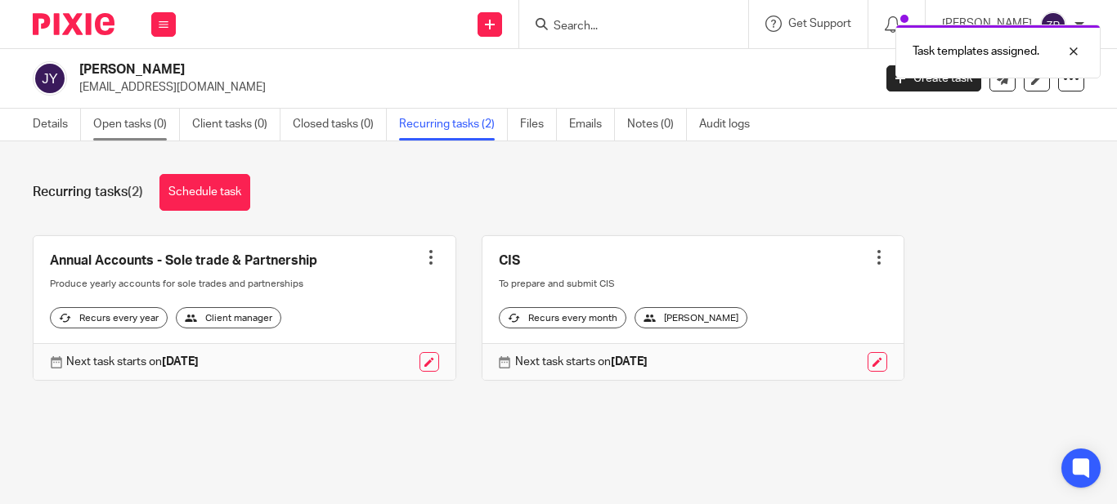
click at [132, 116] on link "Open tasks (0)" at bounding box center [136, 125] width 87 height 32
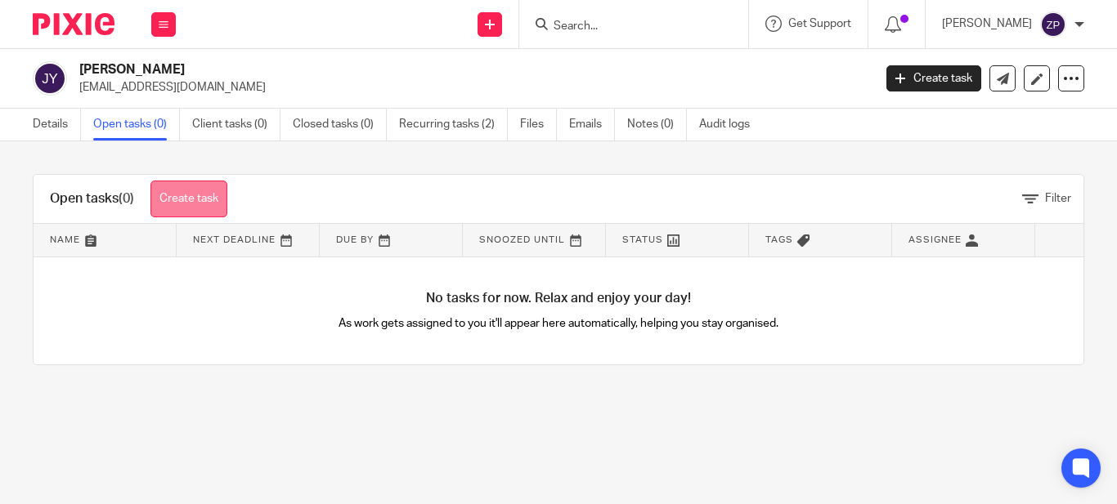
click at [207, 192] on link "Create task" at bounding box center [188, 199] width 77 height 37
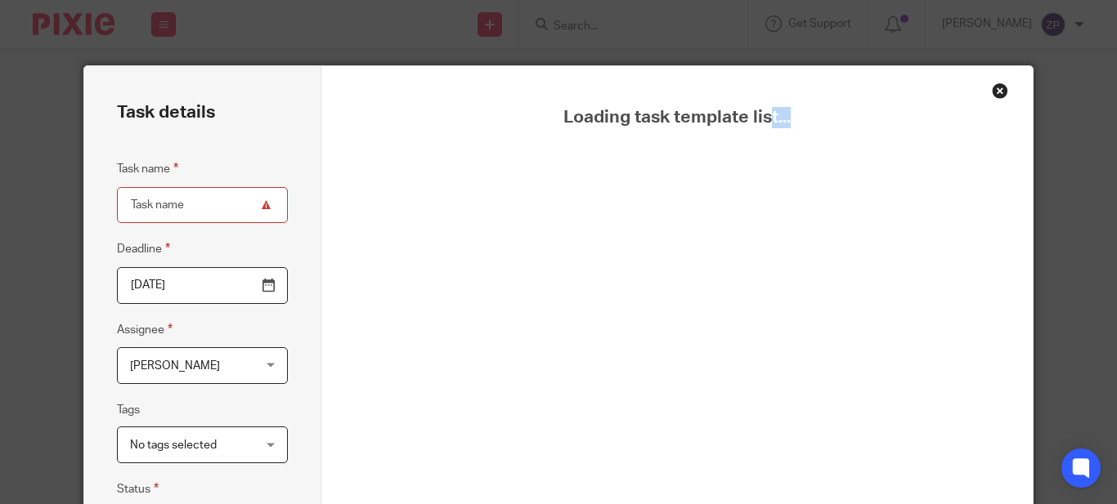
drag, startPoint x: 858, startPoint y: 114, endPoint x: 888, endPoint y: 112, distance: 30.3
click at [872, 115] on span "Loading task template list..." at bounding box center [676, 117] width 629 height 21
click at [992, 93] on div "Close this dialog window" at bounding box center [1000, 91] width 16 height 16
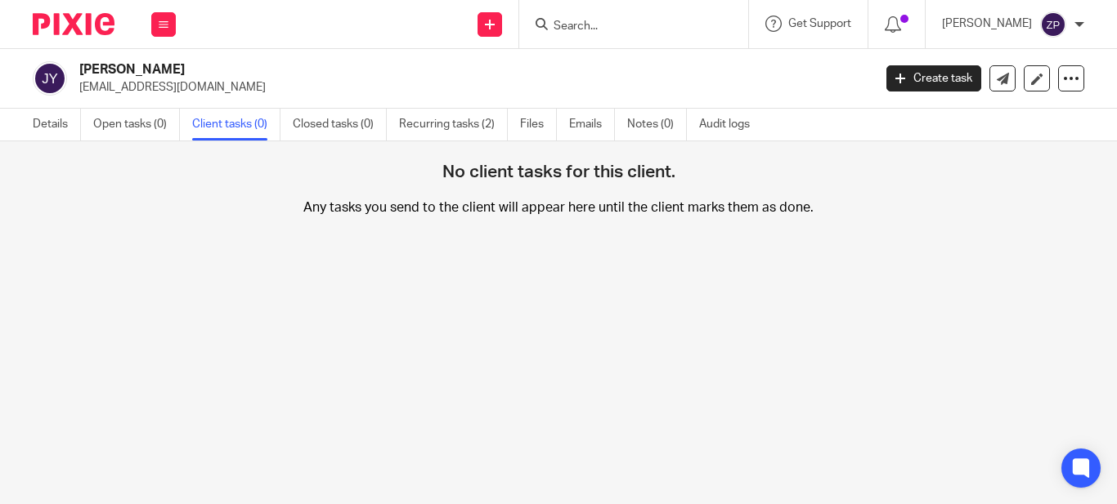
click at [132, 124] on link "Open tasks (0)" at bounding box center [136, 125] width 87 height 32
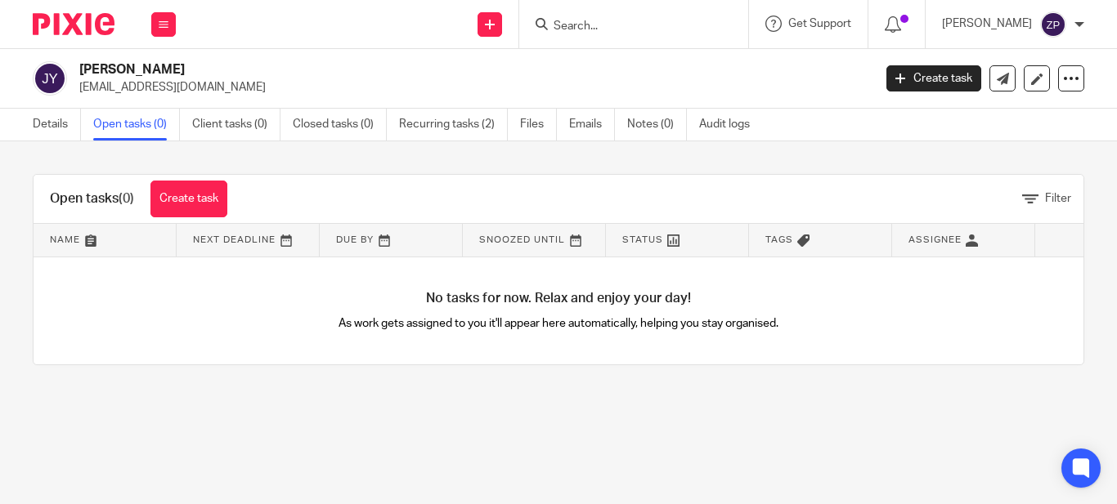
click at [206, 209] on link "Create task" at bounding box center [188, 199] width 77 height 37
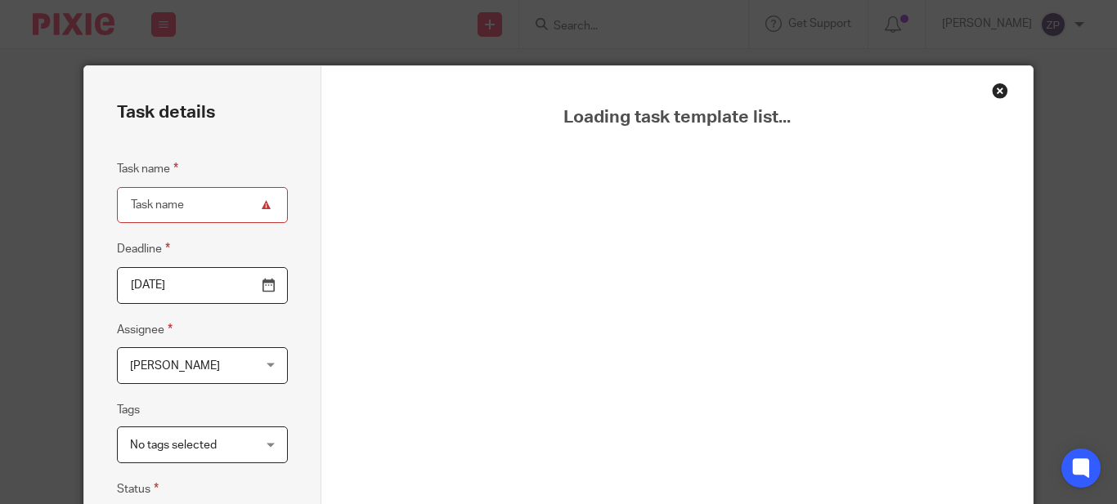
click at [993, 92] on div "Close this dialog window" at bounding box center [1000, 91] width 16 height 16
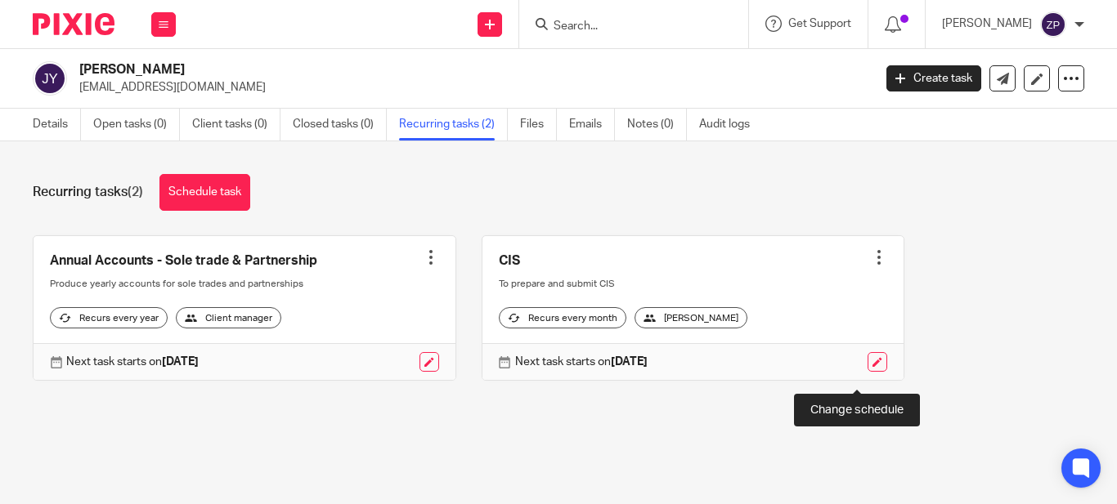
click at [867, 372] on link at bounding box center [877, 362] width 20 height 20
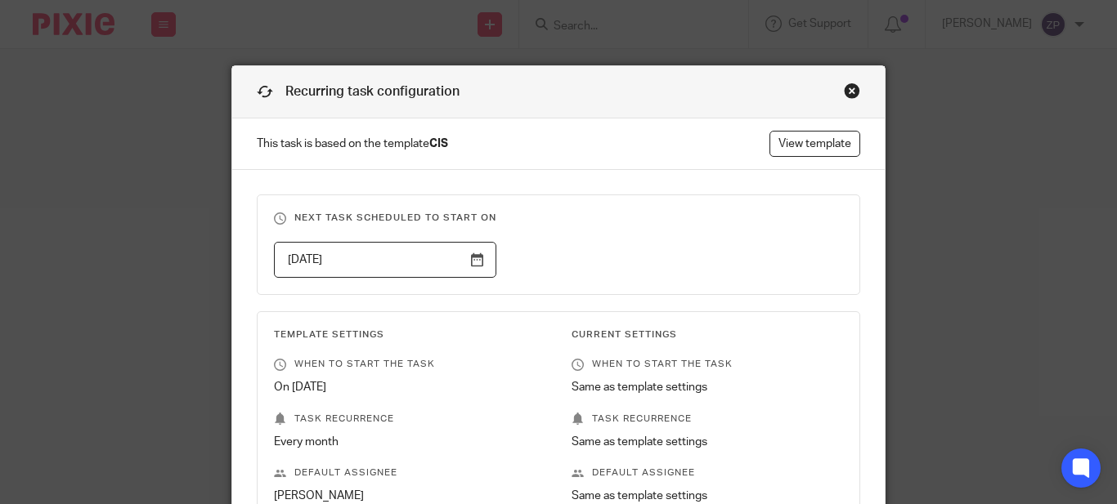
click at [466, 260] on input "[DATE]" at bounding box center [385, 260] width 222 height 37
click at [470, 263] on input "[DATE]" at bounding box center [385, 260] width 222 height 37
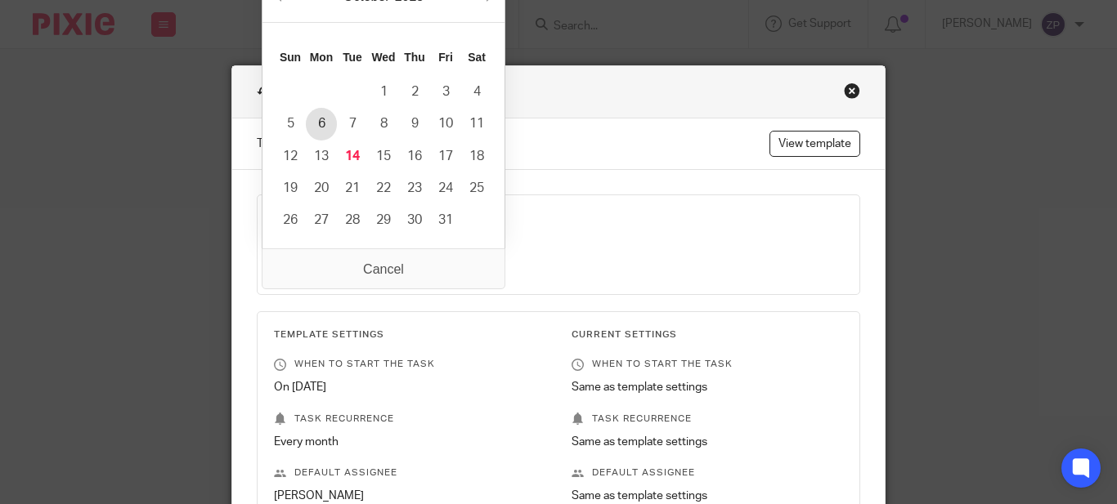
type input "[DATE]"
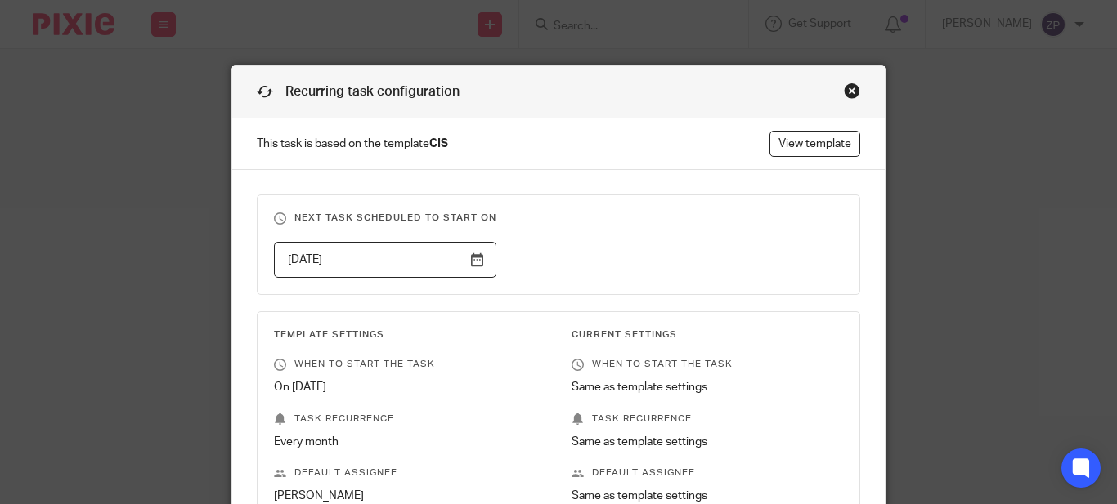
scroll to position [304, 0]
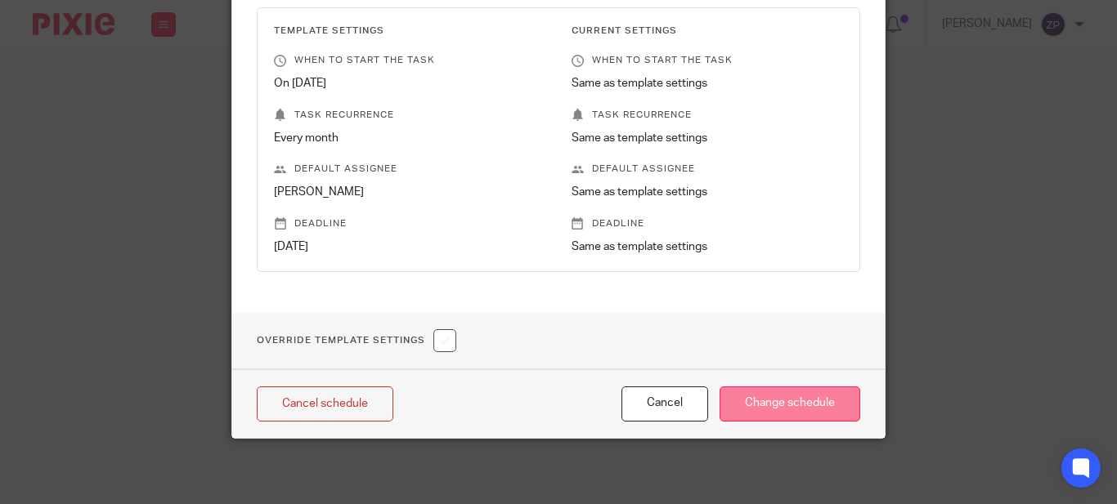
click at [758, 409] on input "Change schedule" at bounding box center [789, 404] width 141 height 35
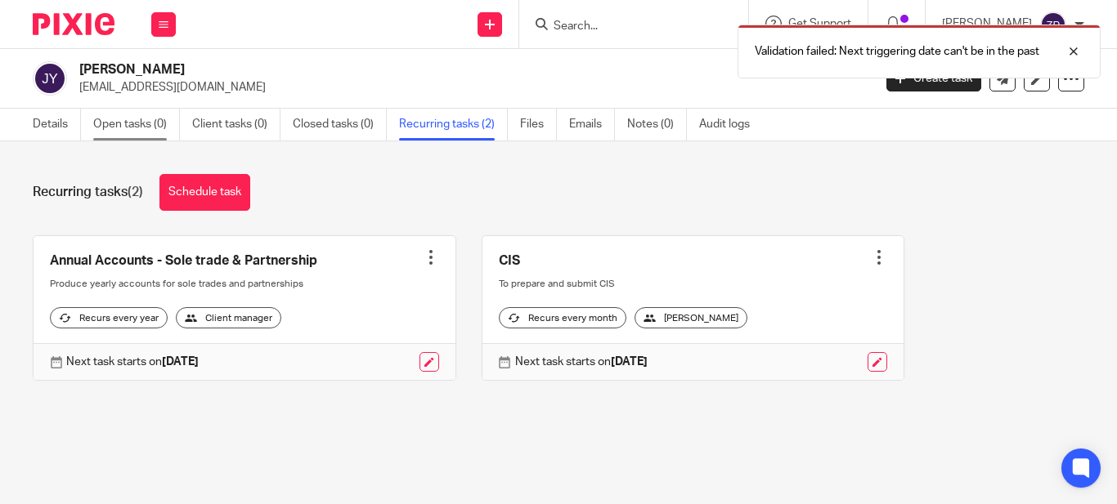
click at [148, 119] on link "Open tasks (0)" at bounding box center [136, 125] width 87 height 32
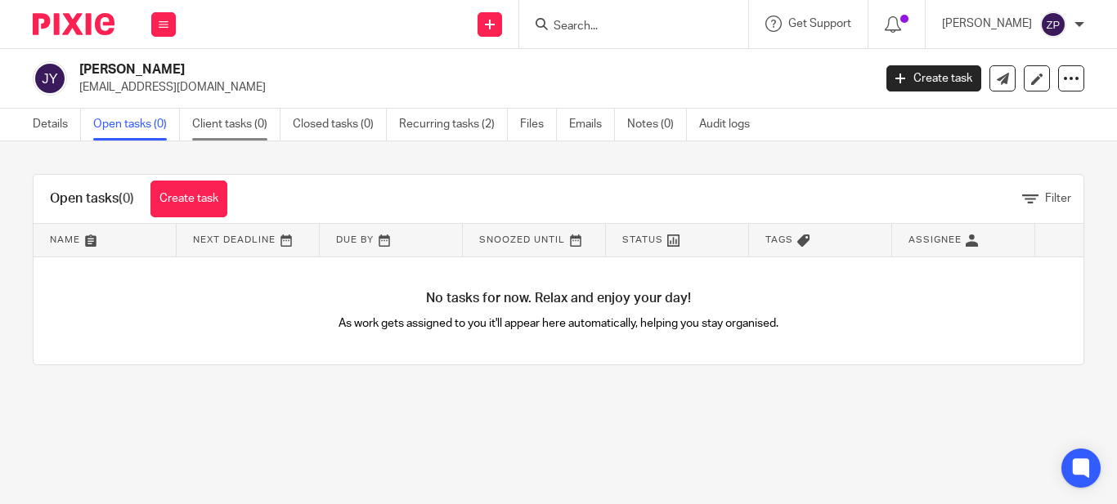
click at [233, 117] on link "Client tasks (0)" at bounding box center [236, 125] width 88 height 32
click at [201, 199] on link "Create task" at bounding box center [188, 199] width 77 height 37
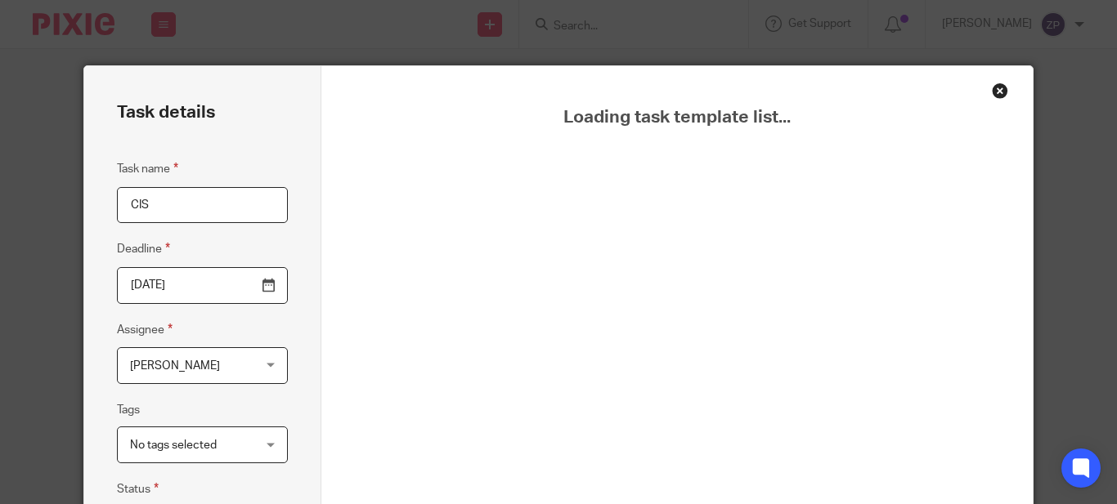
type input "CIS"
click at [995, 91] on div "Close this dialog window" at bounding box center [1000, 91] width 16 height 16
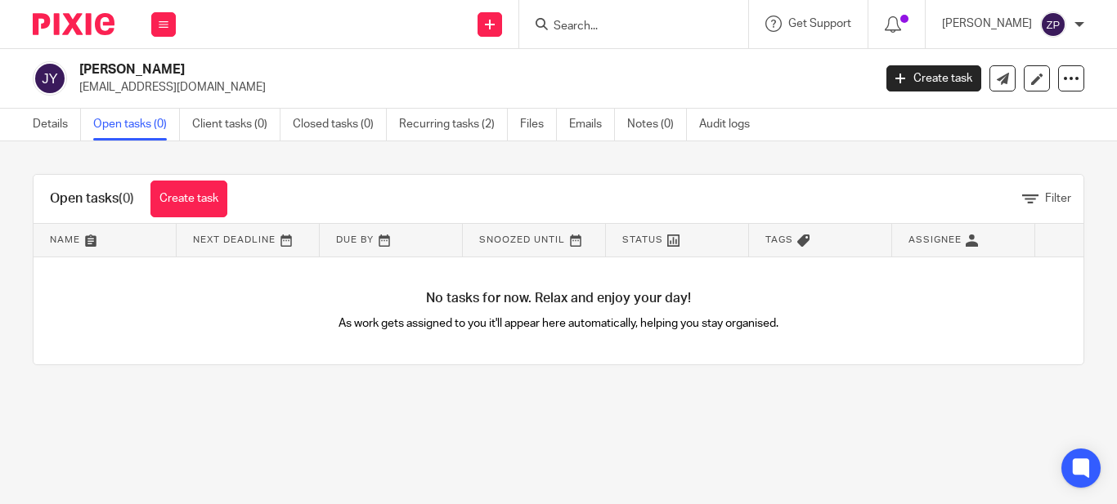
click at [258, 411] on main "[PERSON_NAME] [EMAIL_ADDRESS][DOMAIN_NAME] Create task Update from Companies Ho…" at bounding box center [558, 252] width 1117 height 504
click at [473, 123] on link "Recurring tasks (2)" at bounding box center [453, 125] width 109 height 32
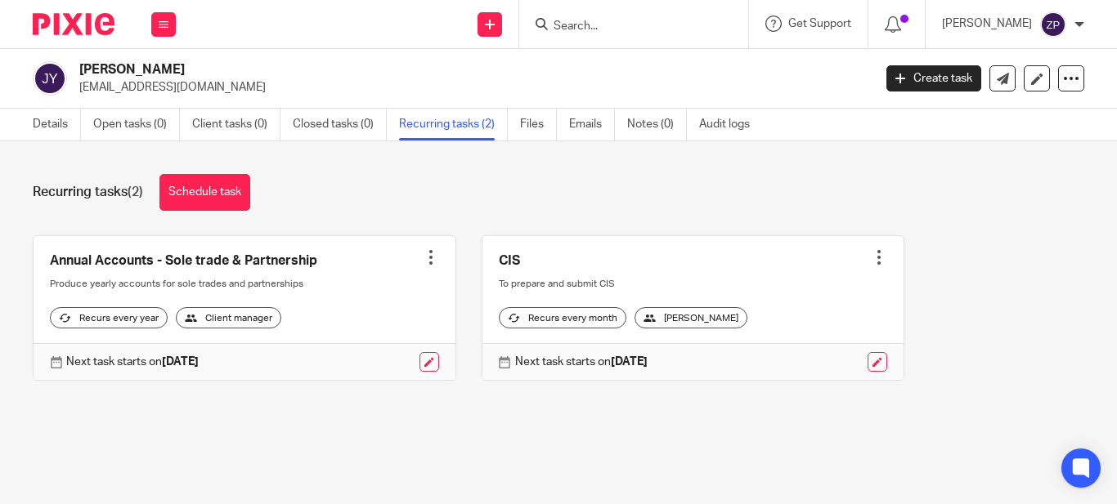
click at [845, 372] on div at bounding box center [768, 362] width 240 height 20
click at [867, 372] on link at bounding box center [877, 362] width 20 height 20
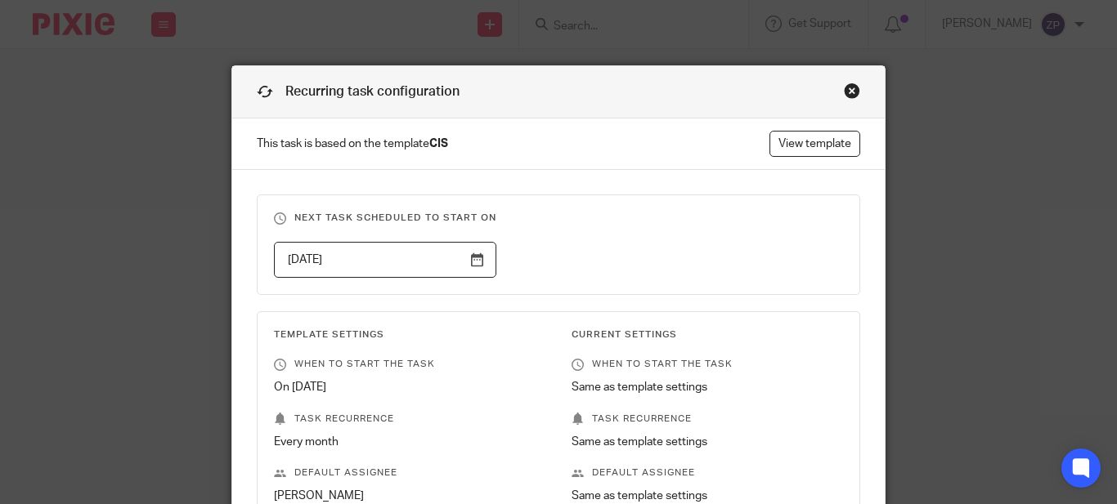
click at [474, 261] on input "2025-11-06" at bounding box center [385, 260] width 222 height 37
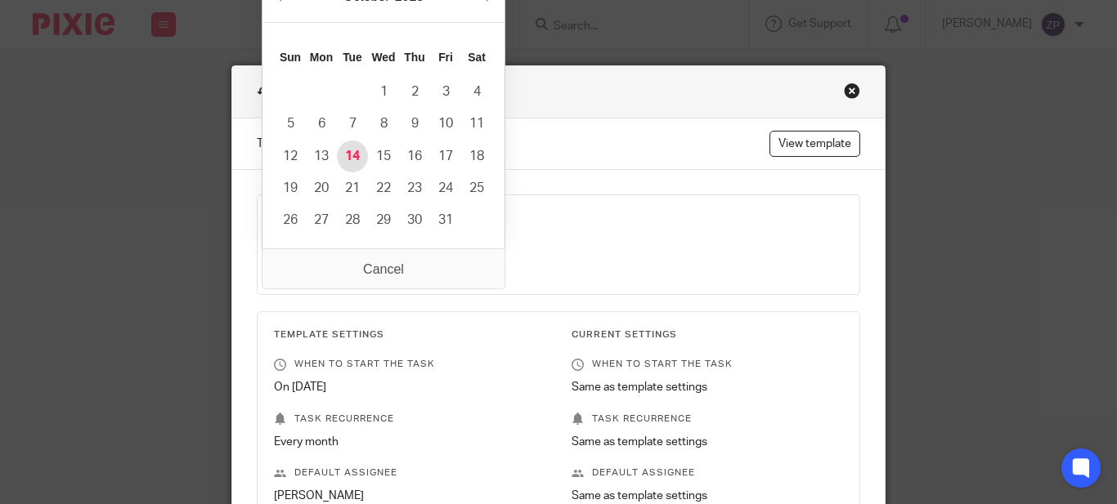
type input "2025-10-14"
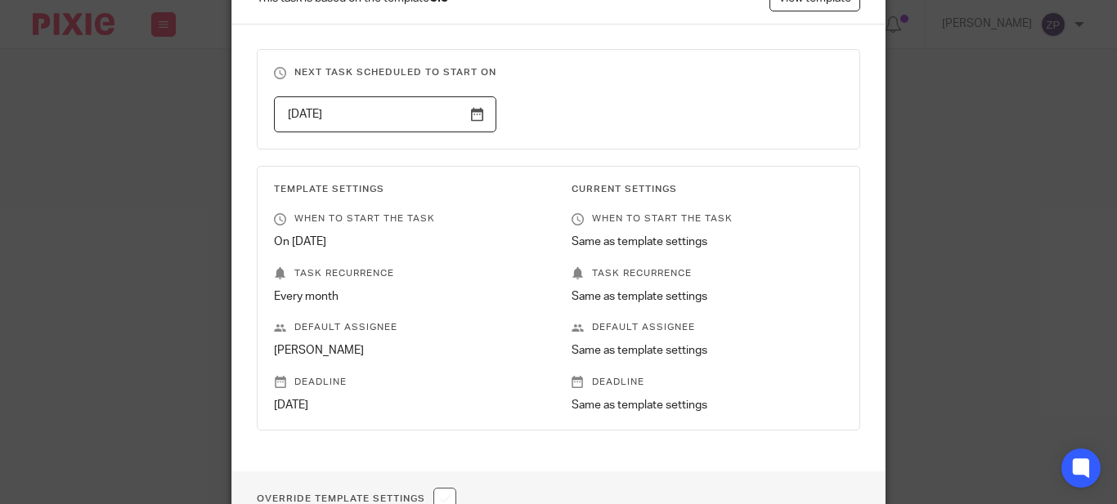
scroll to position [304, 0]
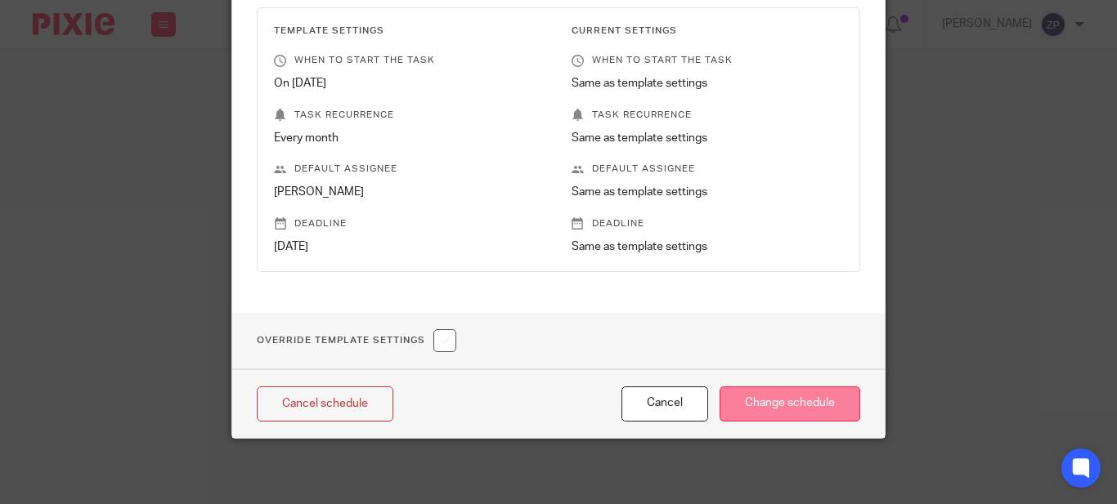
click at [757, 401] on input "Change schedule" at bounding box center [789, 404] width 141 height 35
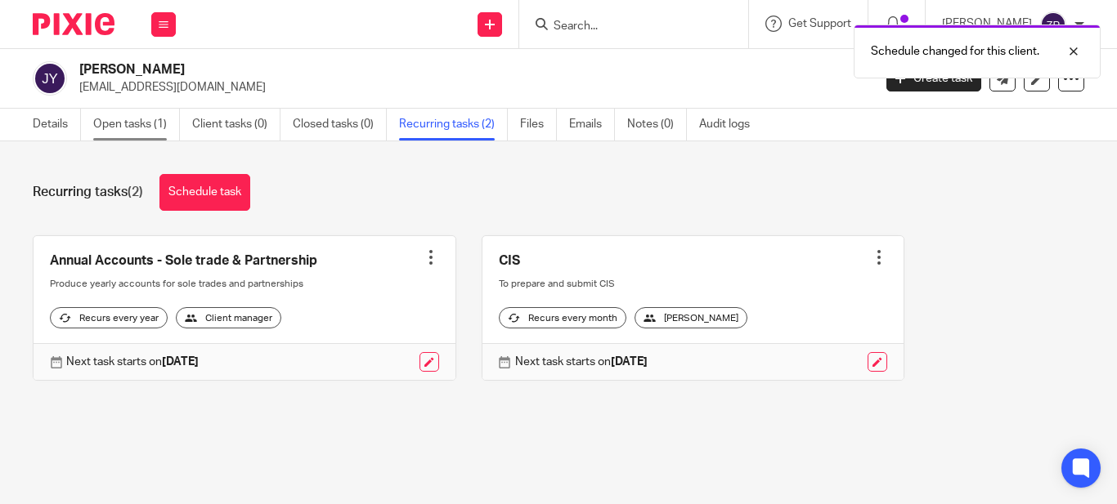
click at [136, 123] on link "Open tasks (1)" at bounding box center [136, 125] width 87 height 32
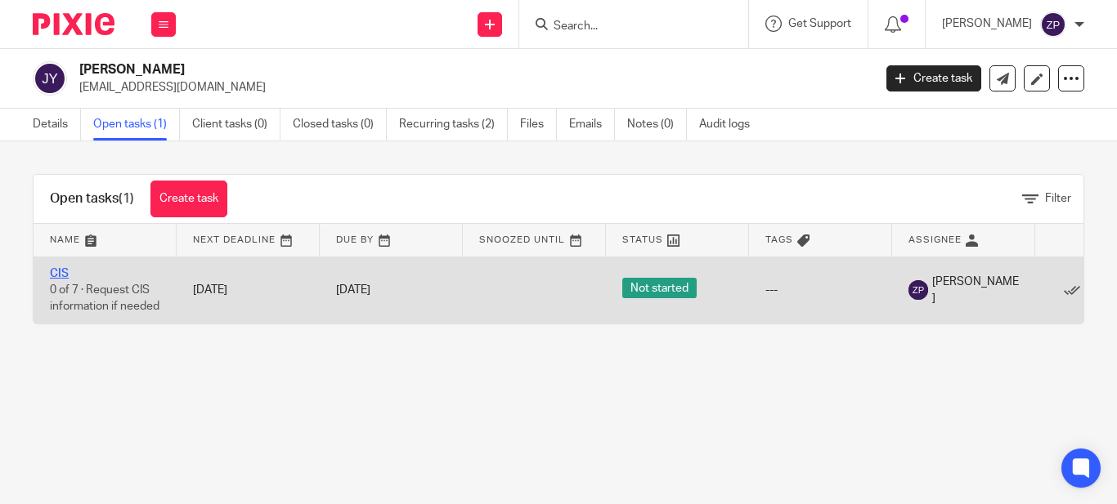
click at [56, 272] on link "CIS" at bounding box center [59, 273] width 19 height 11
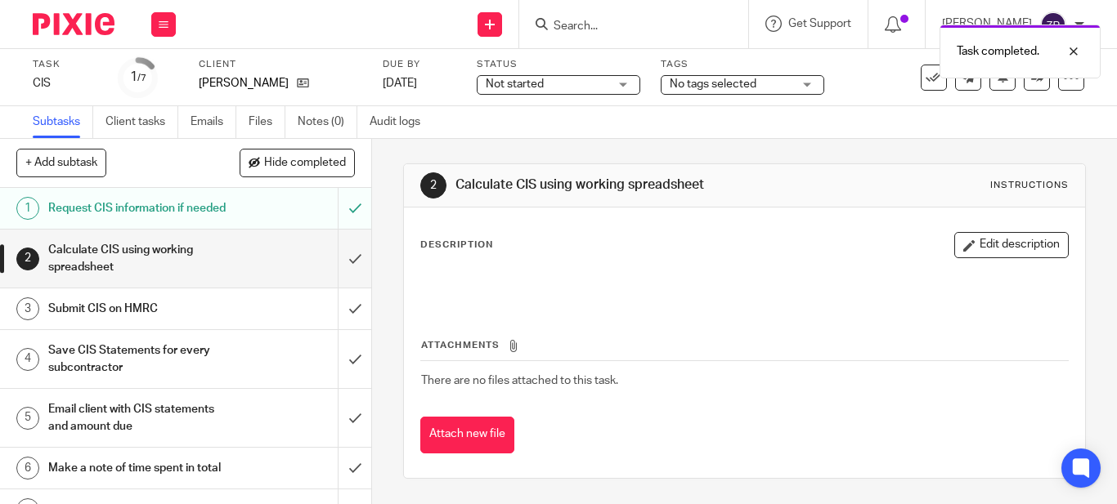
click at [699, 89] on span "No tags selected" at bounding box center [713, 83] width 87 height 11
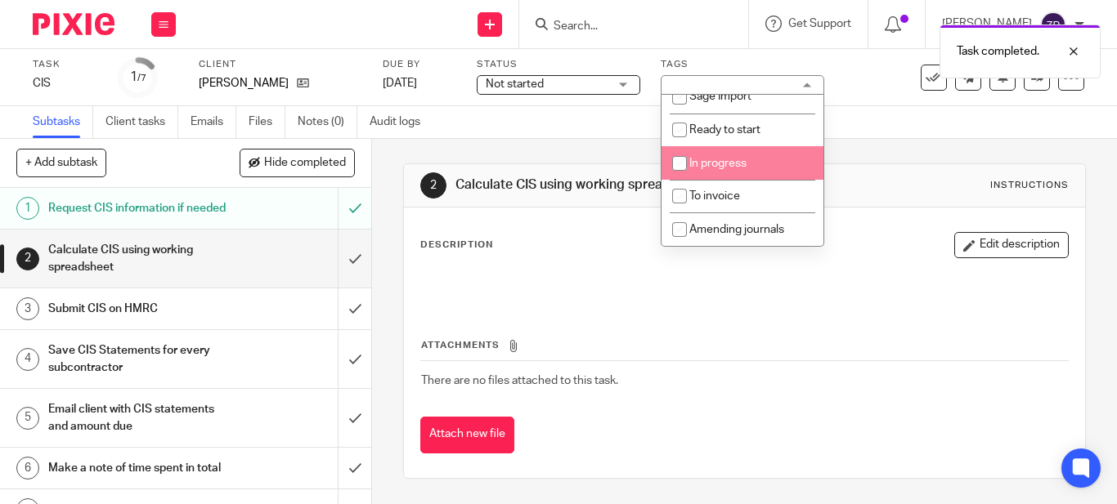
scroll to position [198, 0]
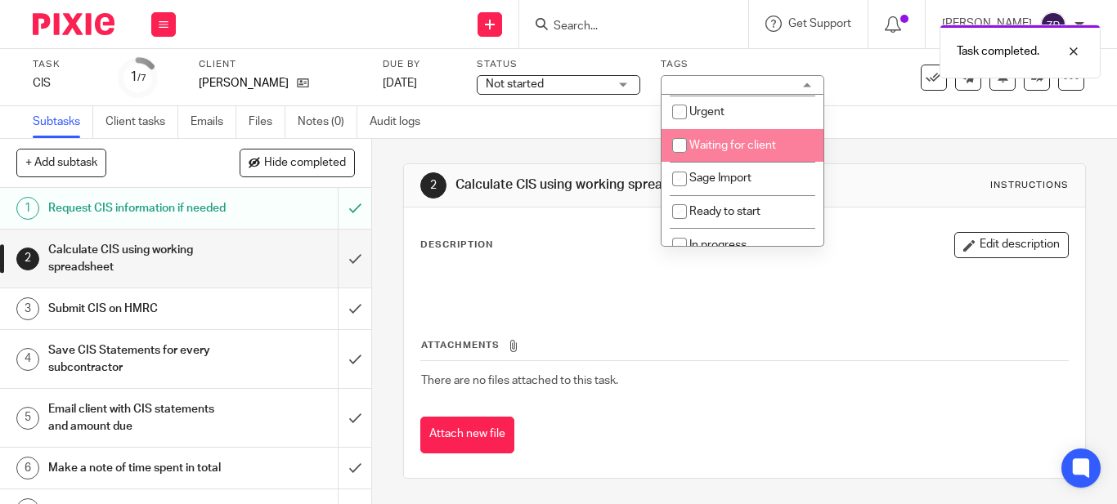
click at [734, 149] on span "Waiting for client" at bounding box center [732, 145] width 87 height 11
checkbox input "true"
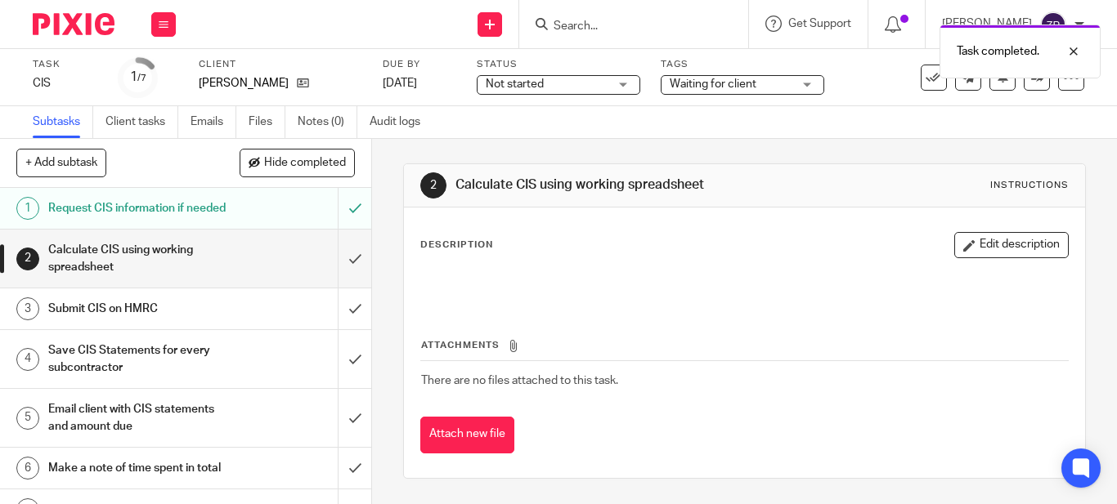
click at [87, 12] on div at bounding box center [67, 24] width 135 height 48
click at [91, 29] on img at bounding box center [74, 24] width 82 height 22
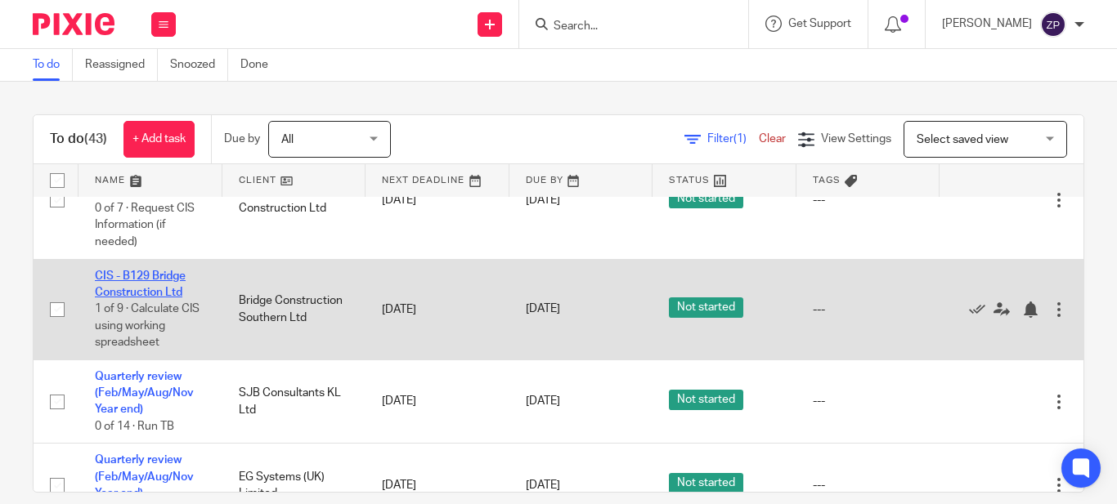
scroll to position [1945, 0]
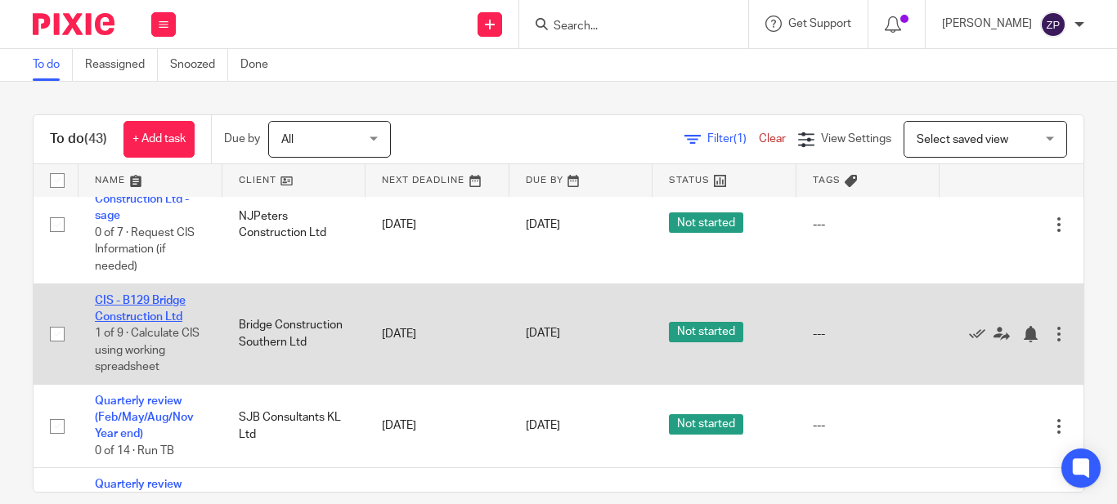
click at [143, 316] on link "CIS - B129 Bridge Construction Ltd" at bounding box center [140, 309] width 91 height 28
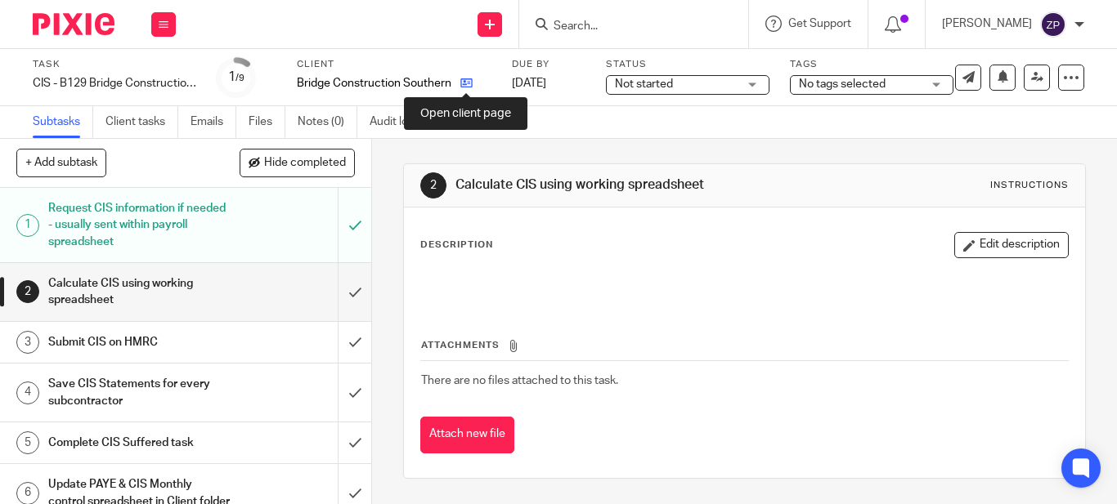
click at [468, 79] on icon at bounding box center [466, 83] width 12 height 12
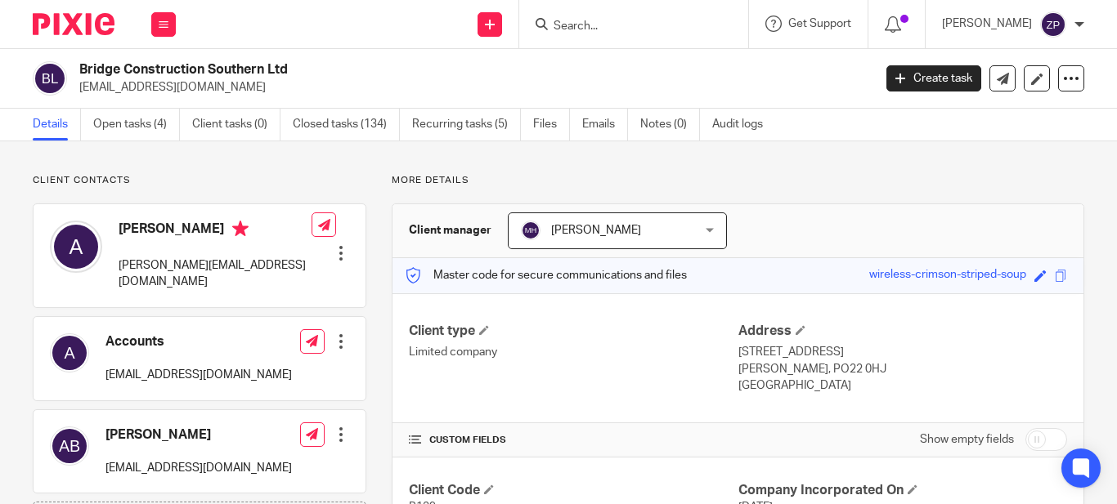
click at [85, 21] on img at bounding box center [74, 24] width 82 height 22
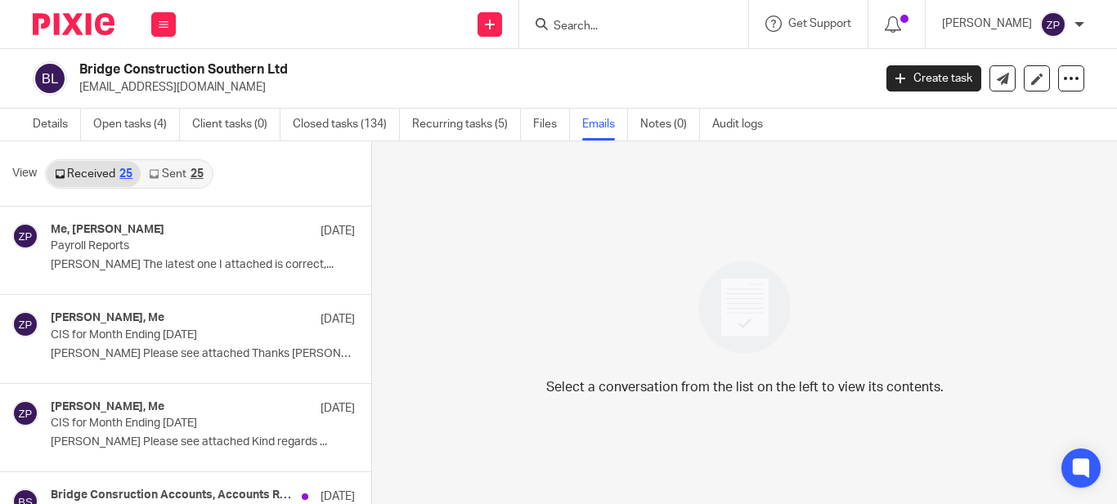
click at [153, 181] on link "Sent 25" at bounding box center [176, 174] width 70 height 26
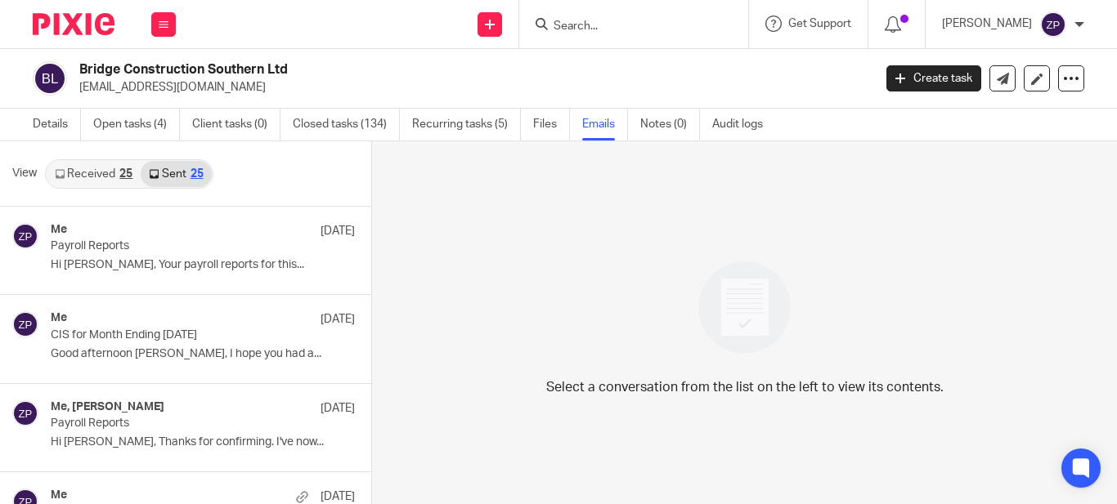
scroll to position [2, 0]
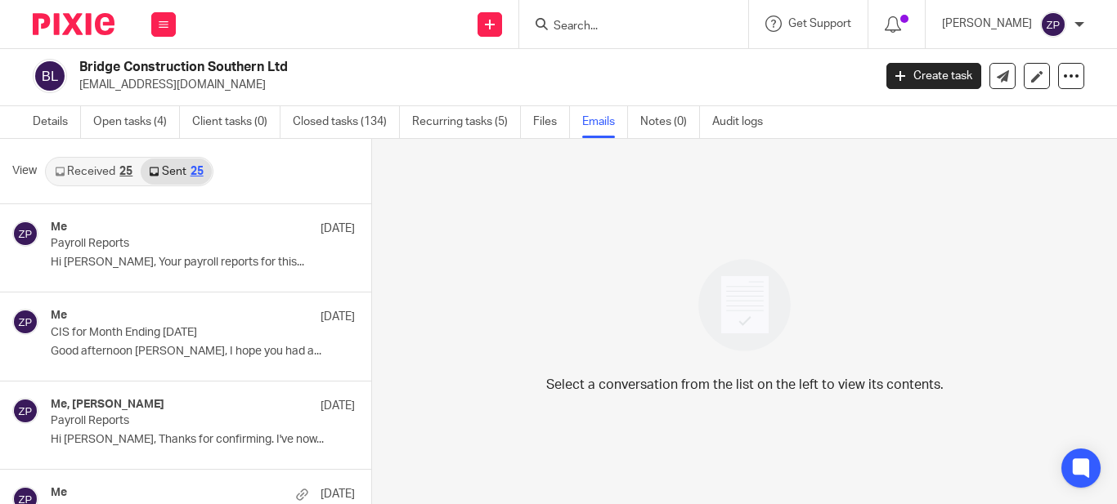
click at [78, 25] on img at bounding box center [74, 24] width 82 height 22
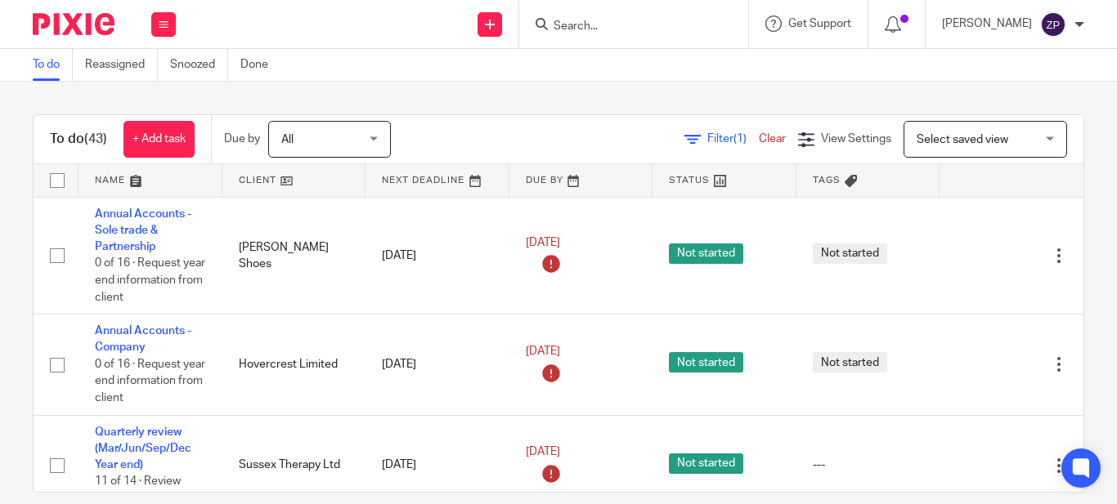
click at [638, 29] on input "Search" at bounding box center [625, 27] width 147 height 15
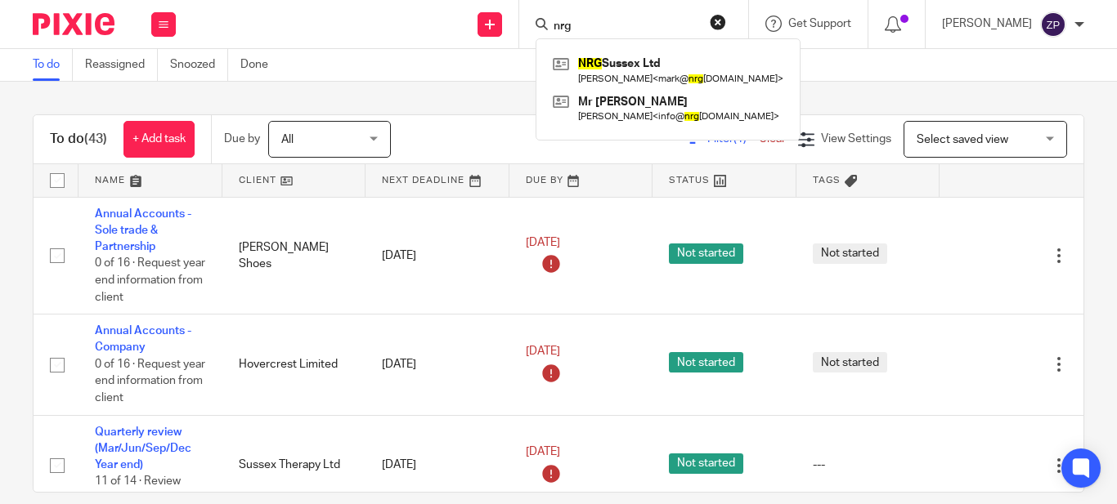
type input "nrg"
click button "submit" at bounding box center [0, 0] width 0 height 0
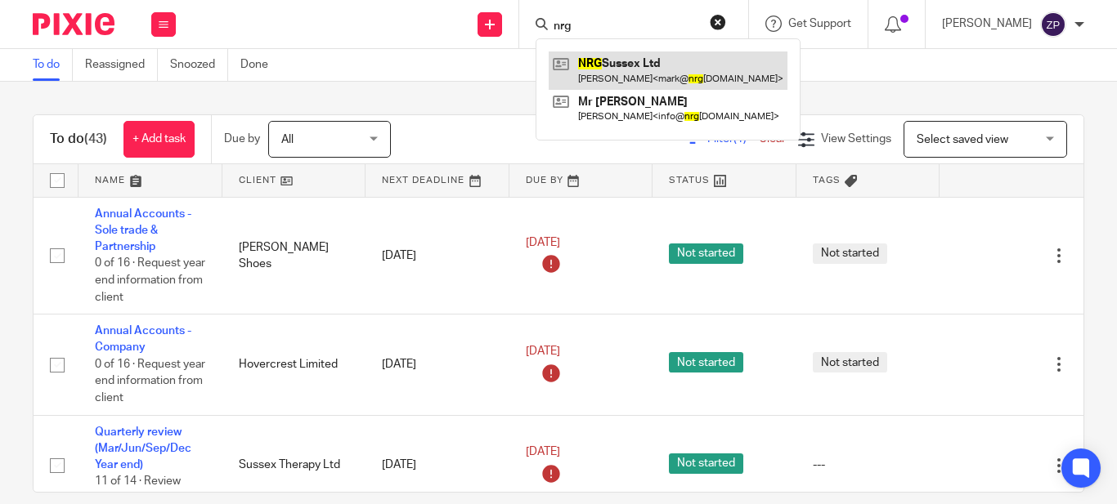
click at [650, 72] on link at bounding box center [668, 71] width 239 height 38
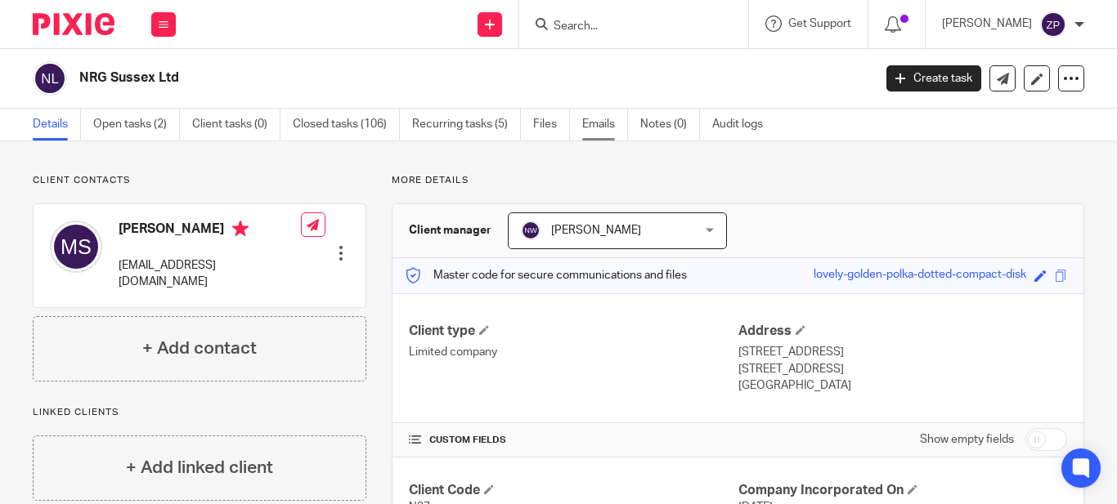
click at [586, 128] on link "Emails" at bounding box center [605, 125] width 46 height 32
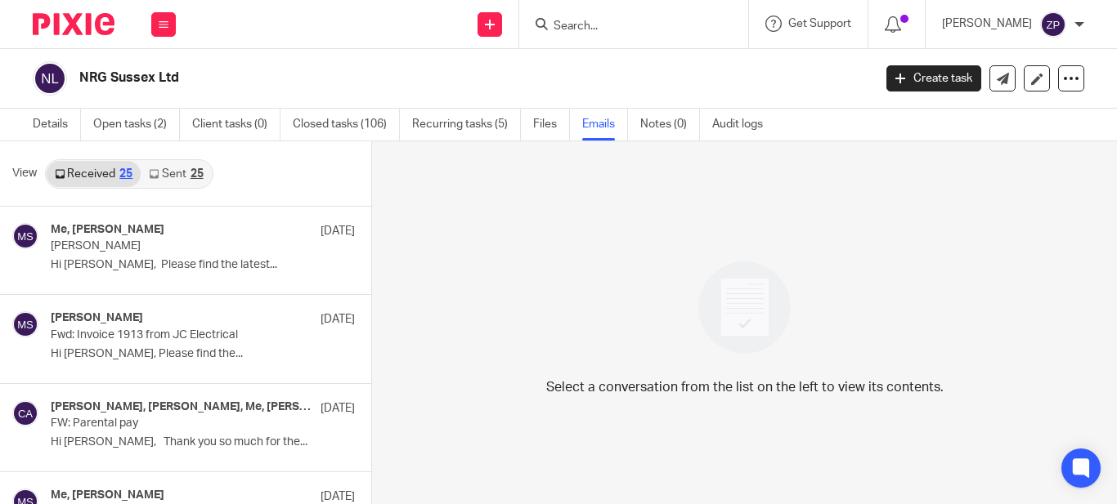
click at [164, 174] on link "Sent 25" at bounding box center [176, 174] width 70 height 26
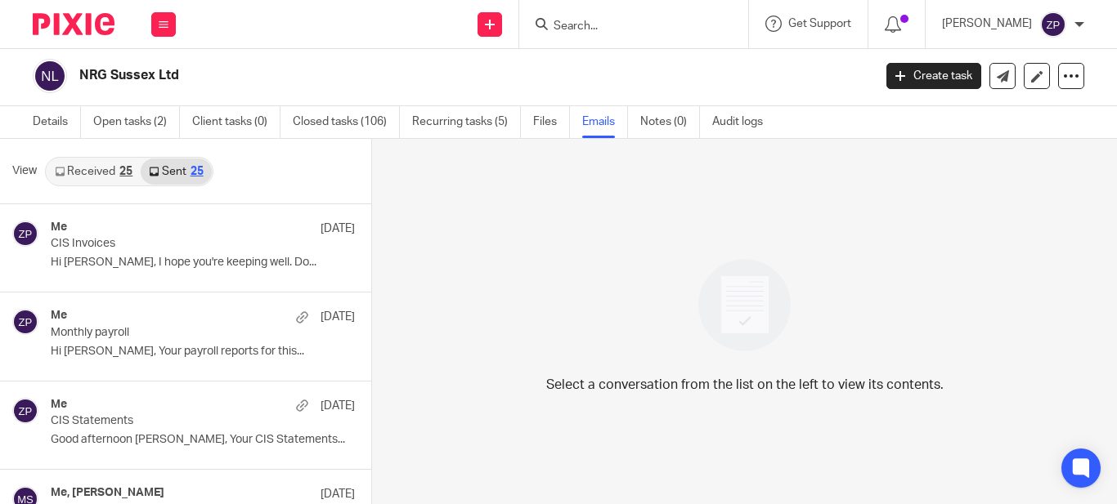
click at [635, 28] on input "Search" at bounding box center [625, 27] width 147 height 15
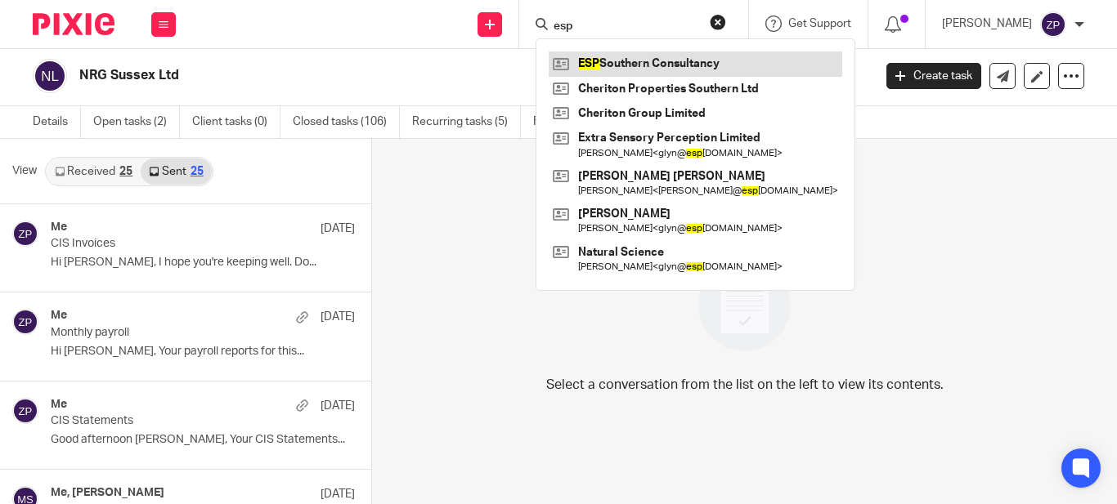
type input "esp"
click at [649, 52] on link at bounding box center [696, 64] width 294 height 25
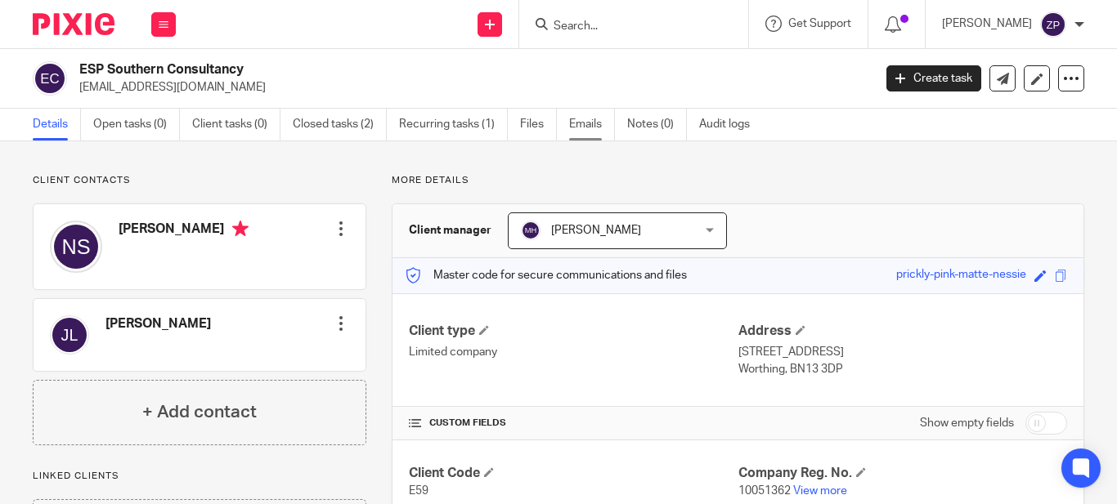
click at [579, 132] on link "Emails" at bounding box center [592, 125] width 46 height 32
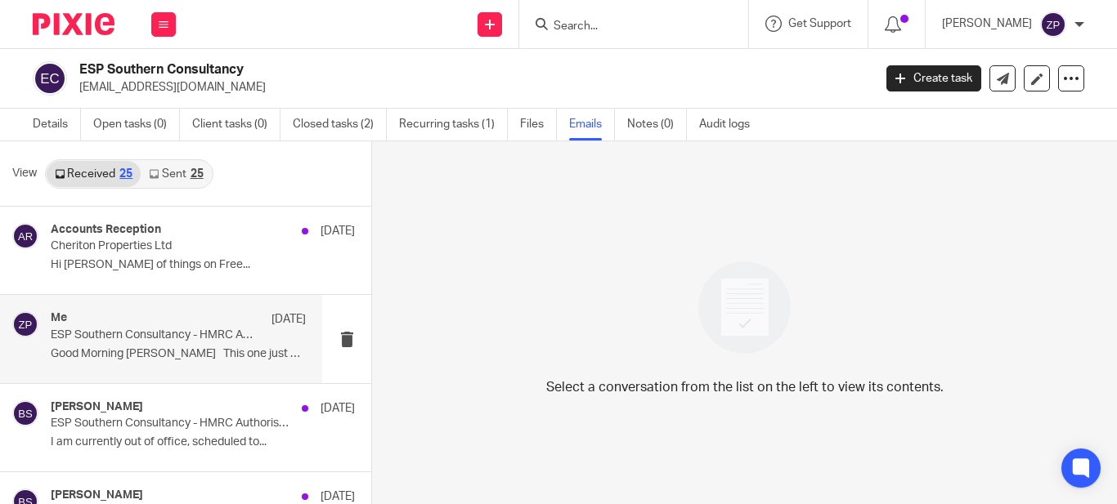
click at [150, 351] on p "Good Morning [PERSON_NAME] This one just came..." at bounding box center [178, 354] width 255 height 14
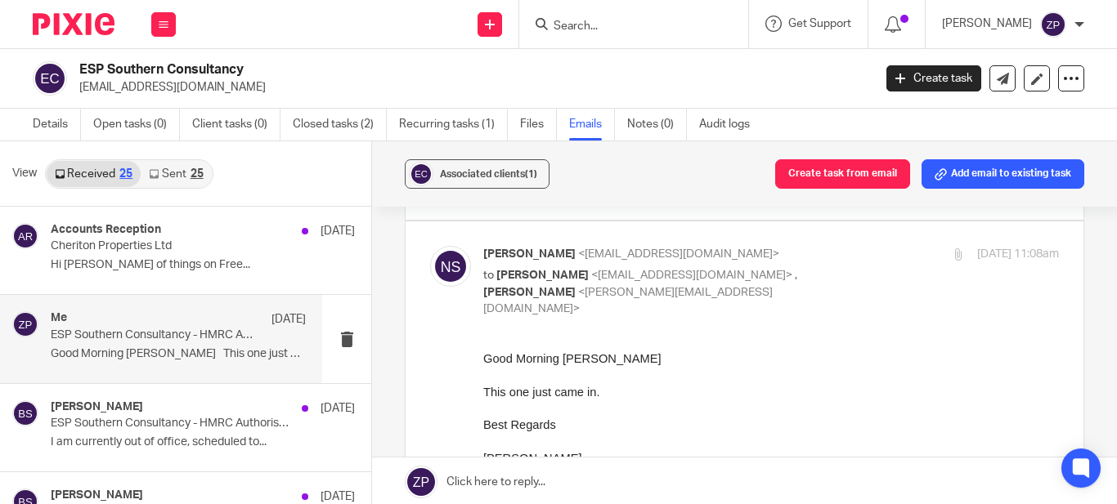
scroll to position [491, 0]
